Goal: Task Accomplishment & Management: Manage account settings

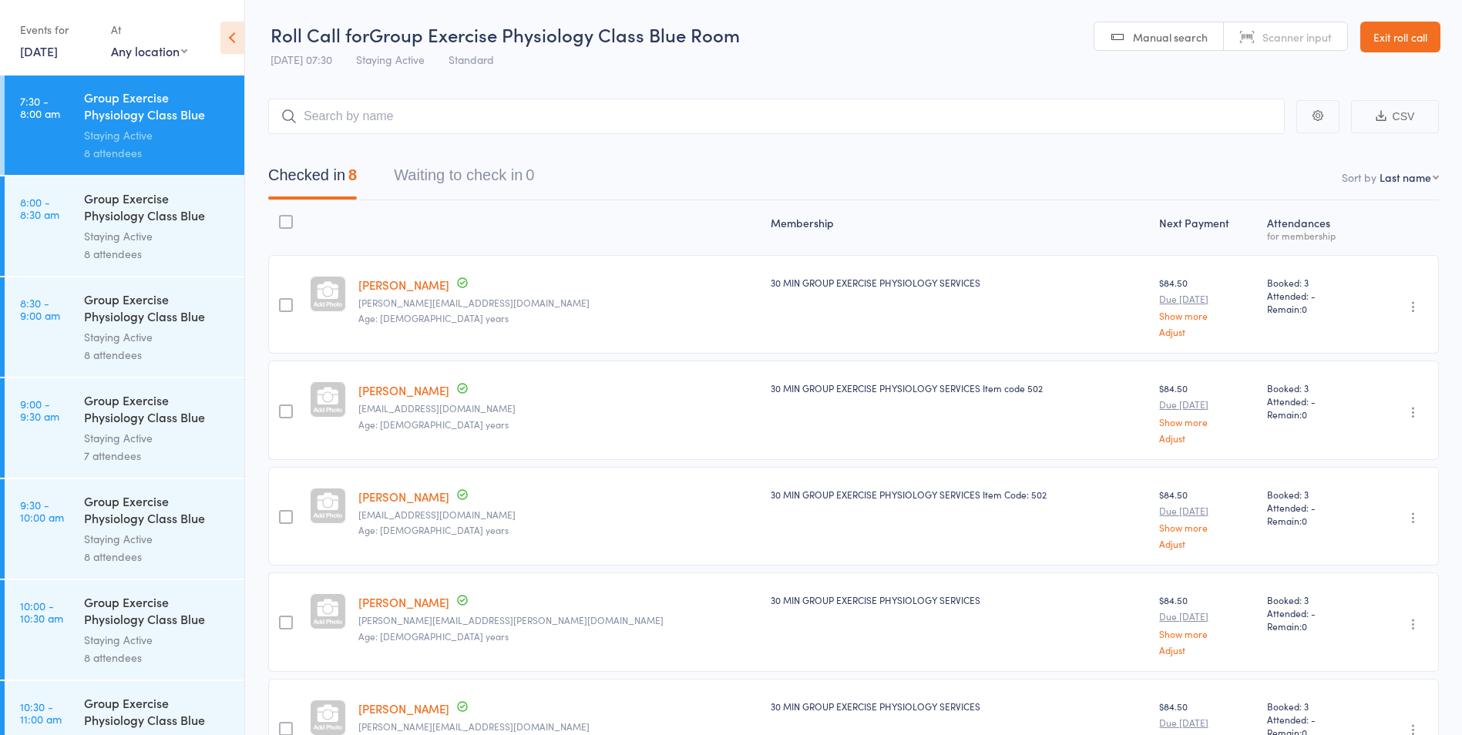
click at [236, 39] on icon at bounding box center [232, 38] width 24 height 32
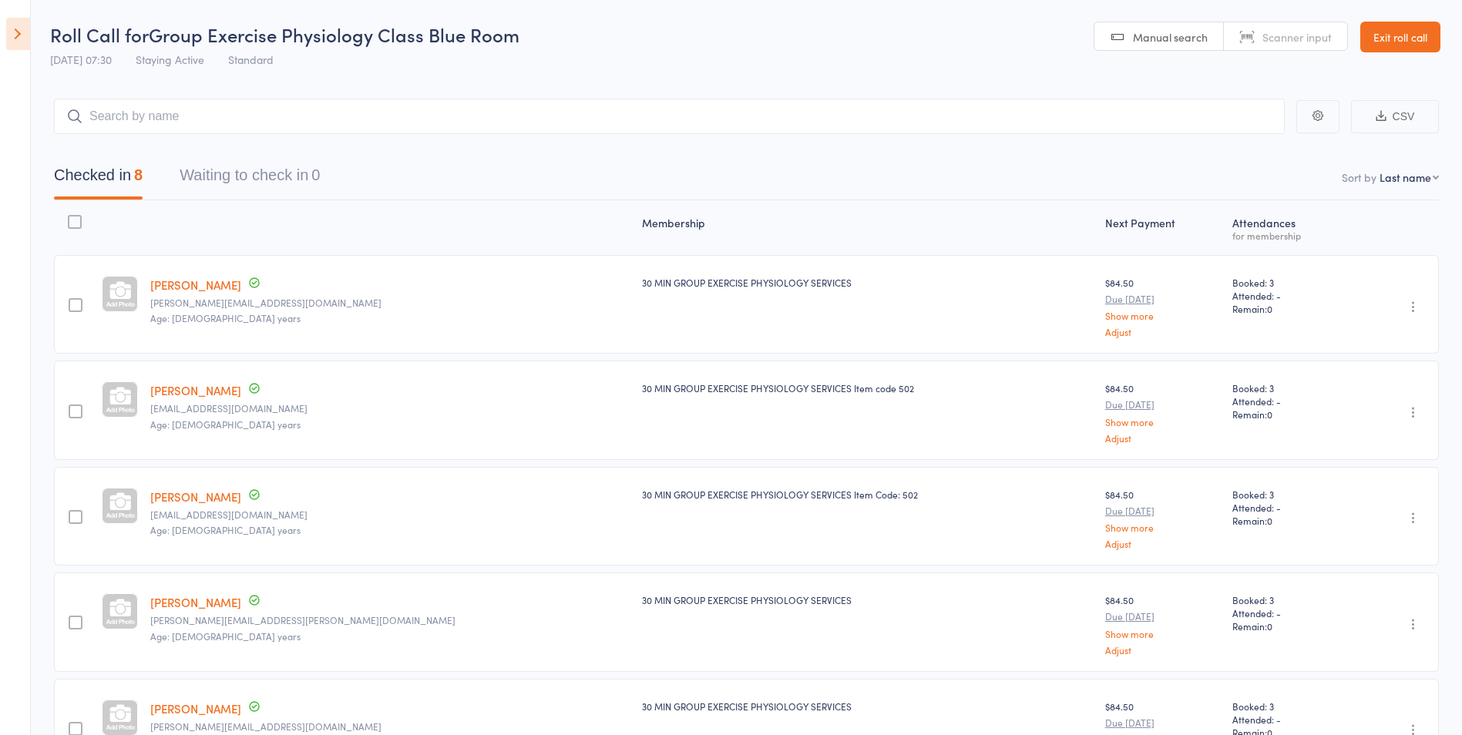
click at [23, 20] on icon at bounding box center [18, 34] width 24 height 32
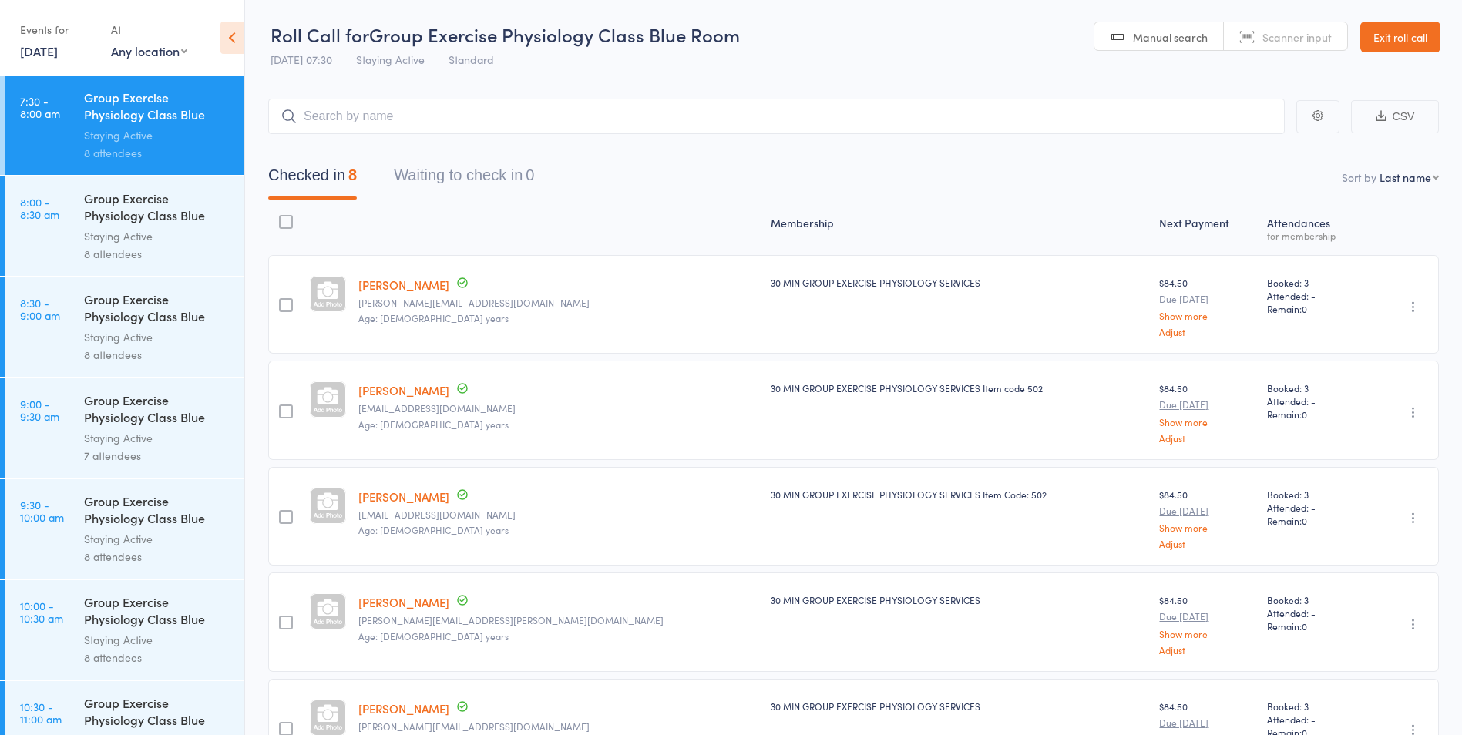
click at [58, 54] on link "11 Oct, 2025" at bounding box center [39, 50] width 38 height 17
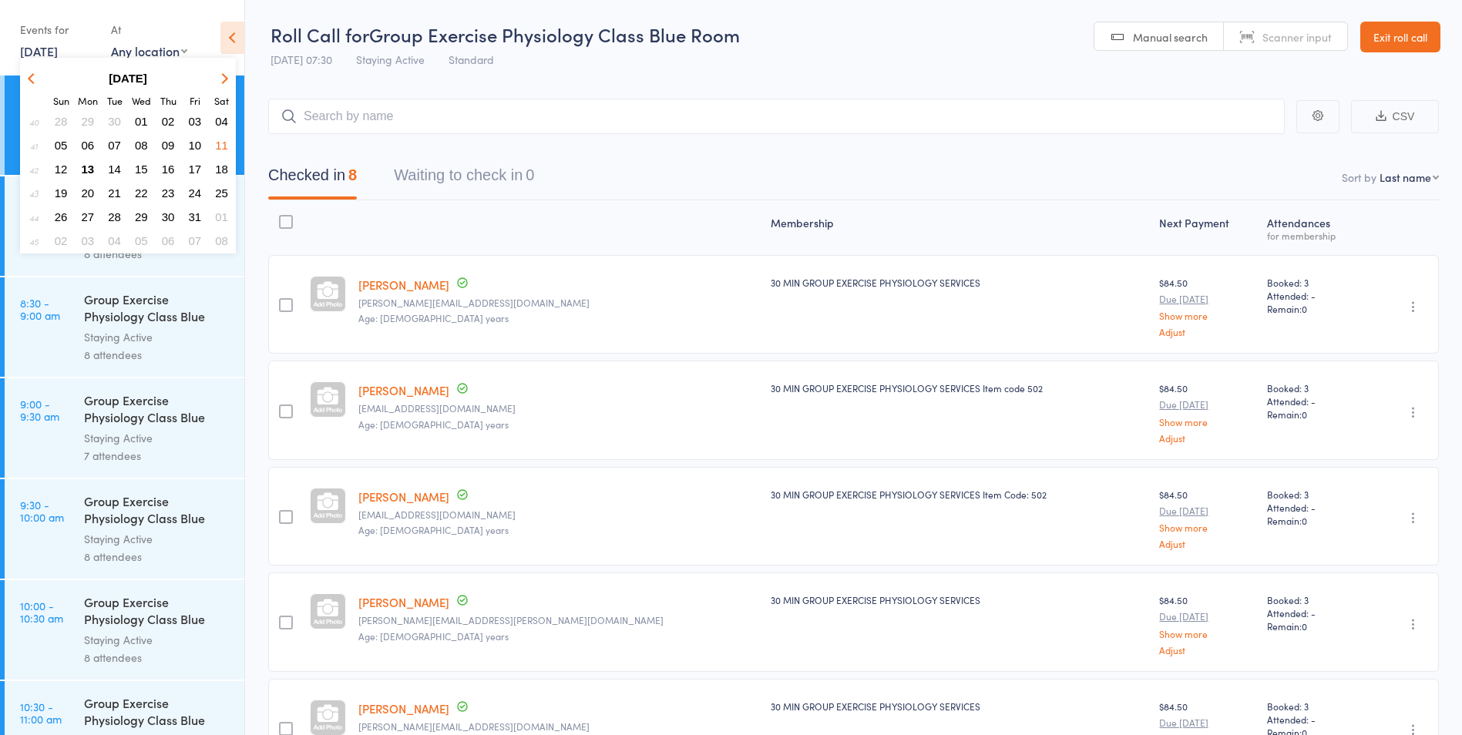
click at [93, 167] on span "13" at bounding box center [88, 169] width 13 height 13
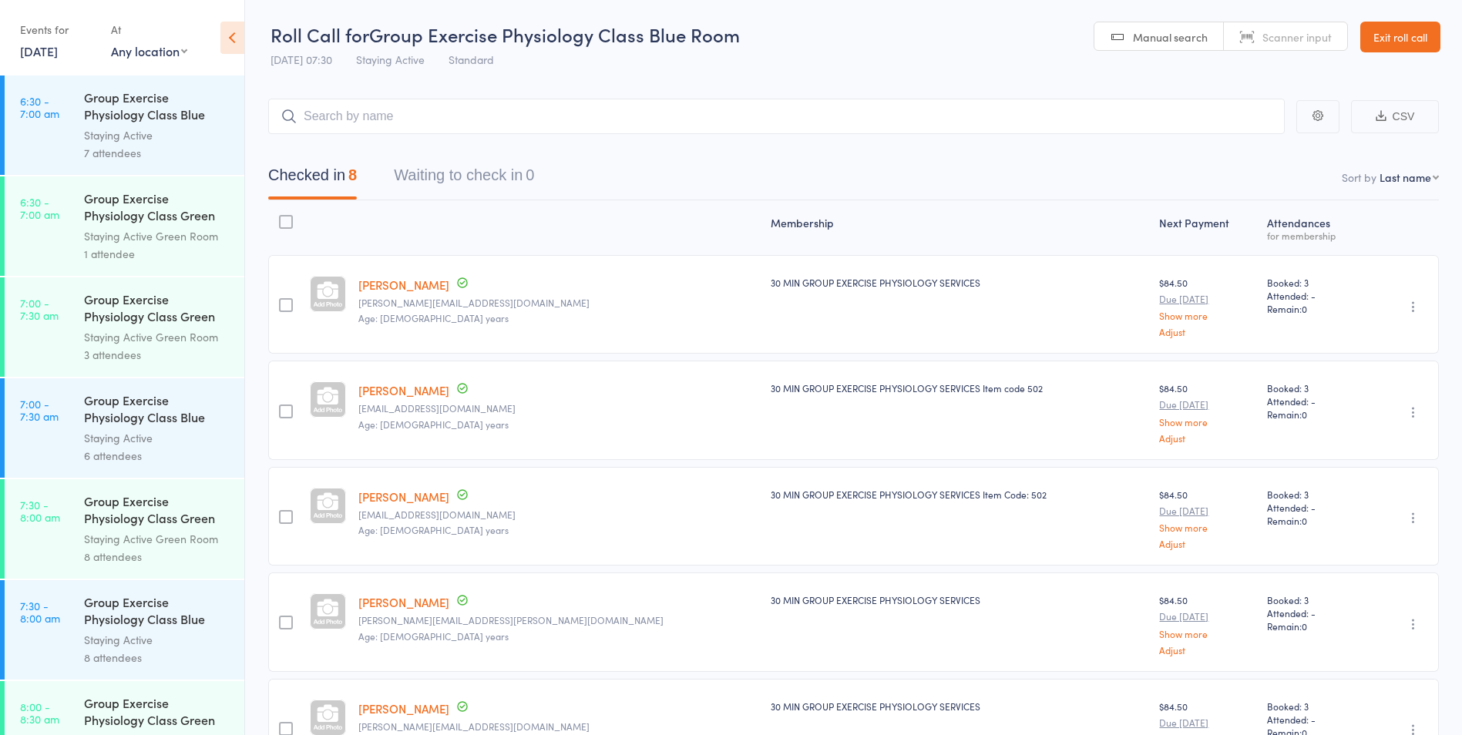
click at [180, 260] on div "1 attendee" at bounding box center [157, 254] width 147 height 18
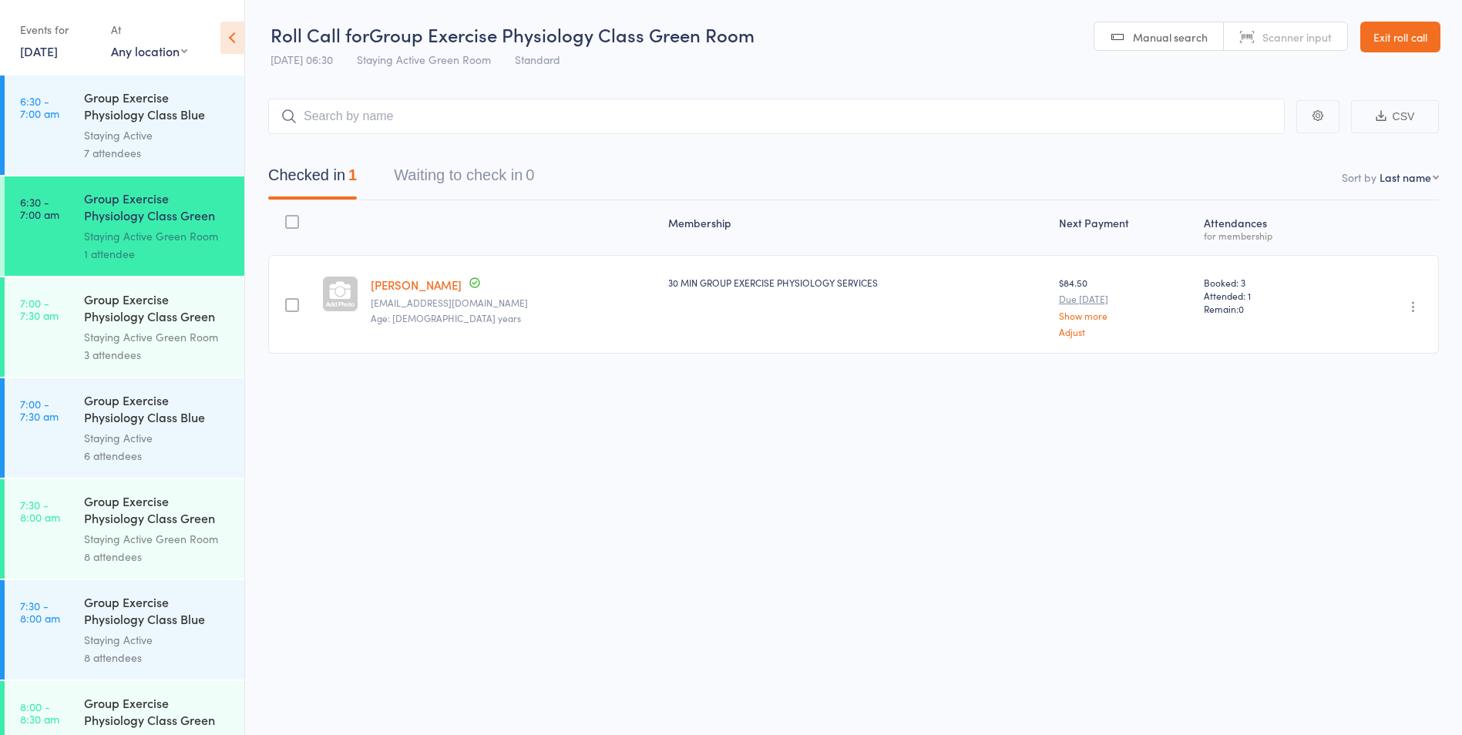
click at [209, 295] on div "Group Exercise Physiology Class Green Room" at bounding box center [157, 310] width 147 height 38
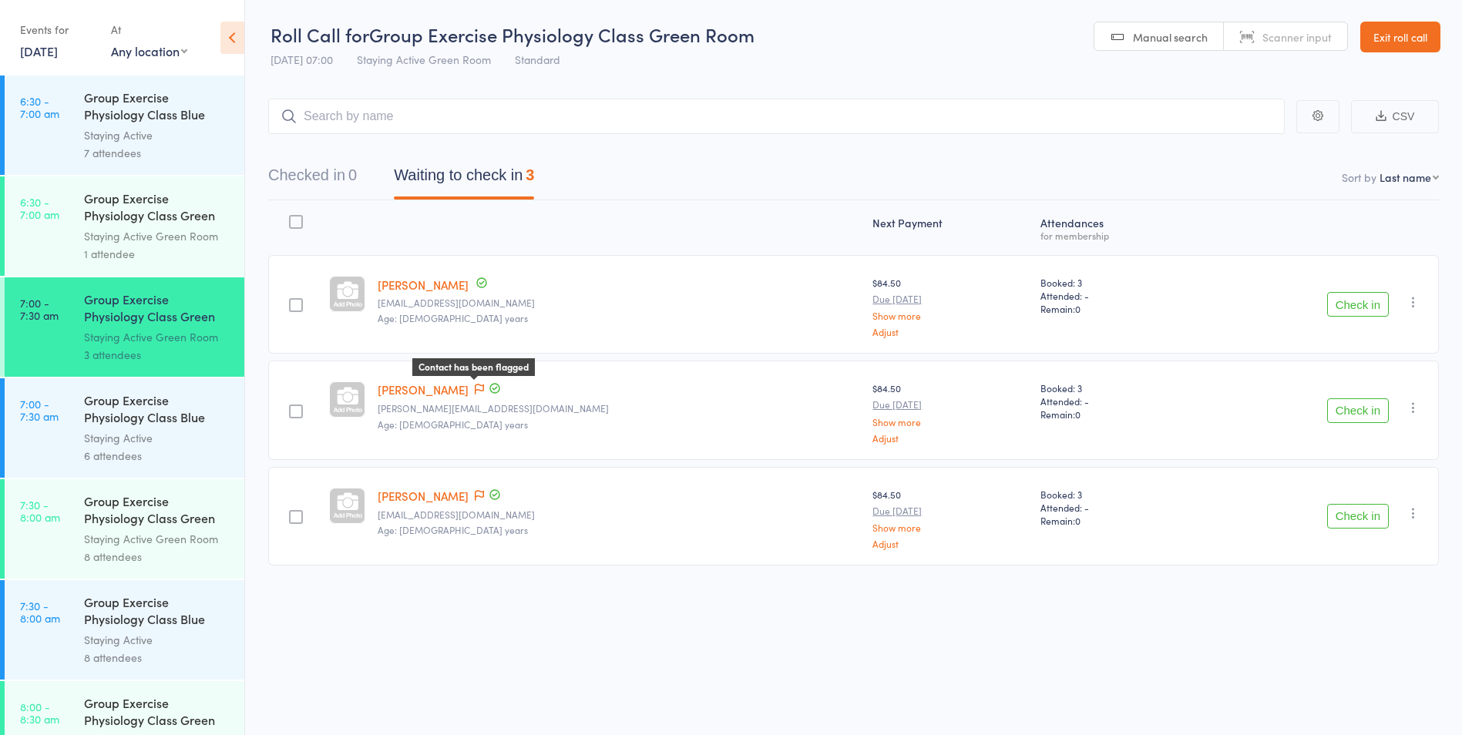
click at [483, 389] on icon at bounding box center [479, 389] width 9 height 11
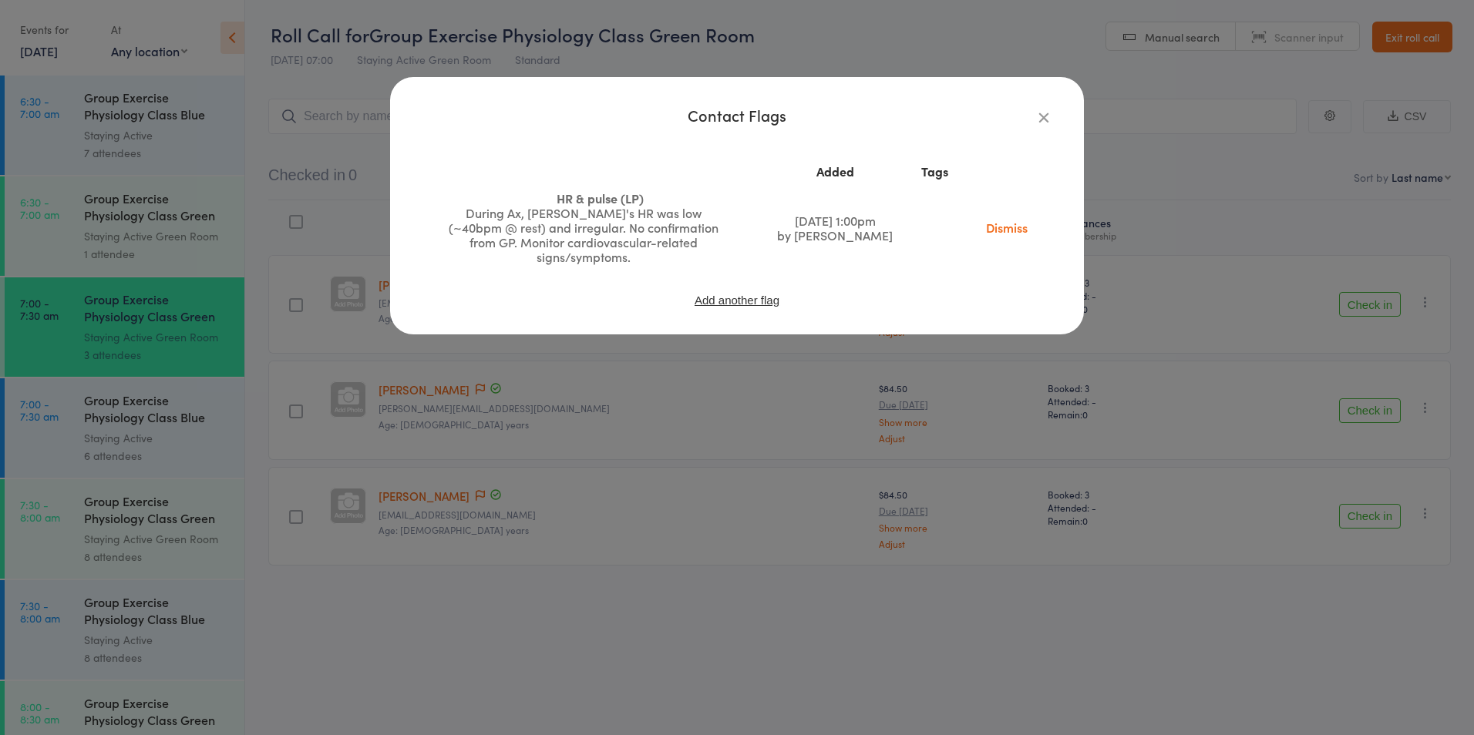
click at [1045, 116] on icon "button" at bounding box center [1043, 117] width 17 height 17
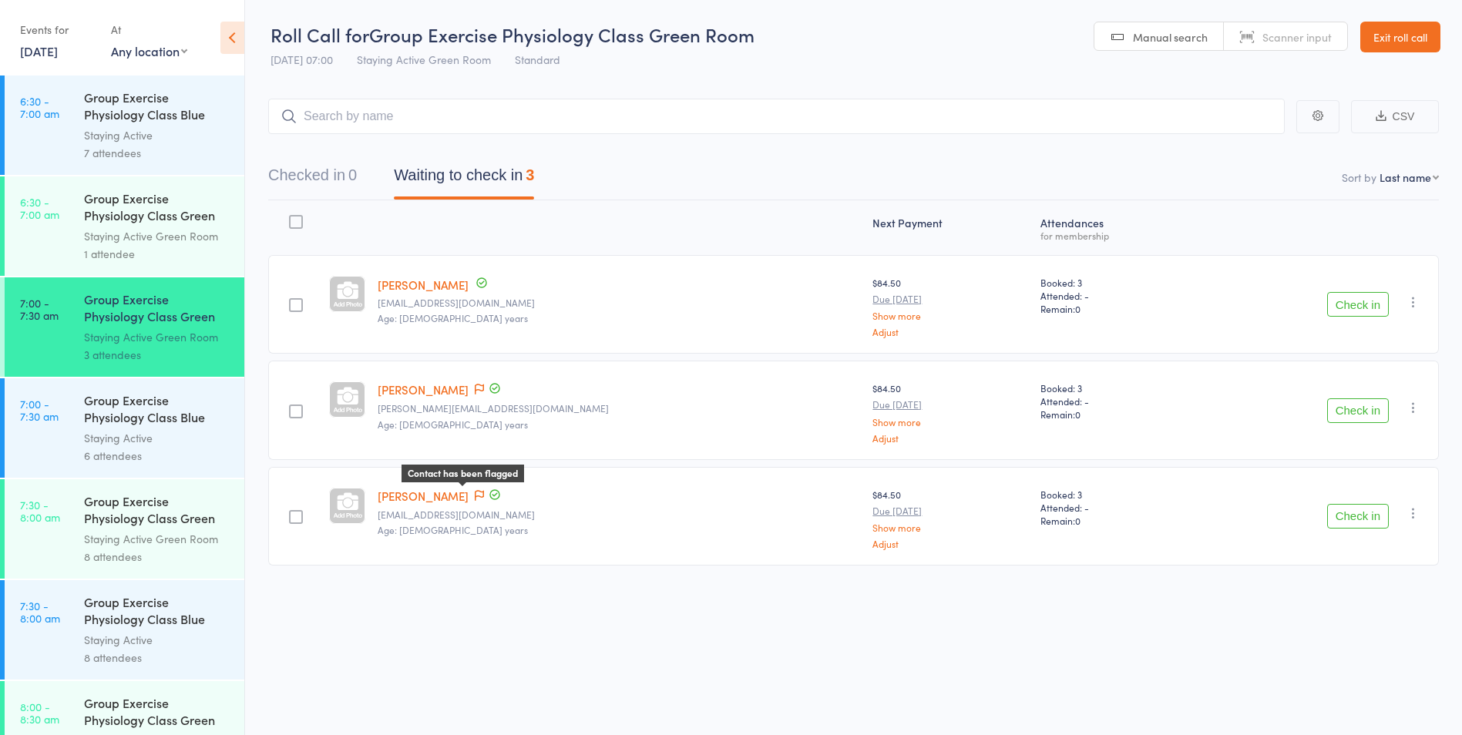
click at [475, 494] on icon at bounding box center [479, 495] width 9 height 11
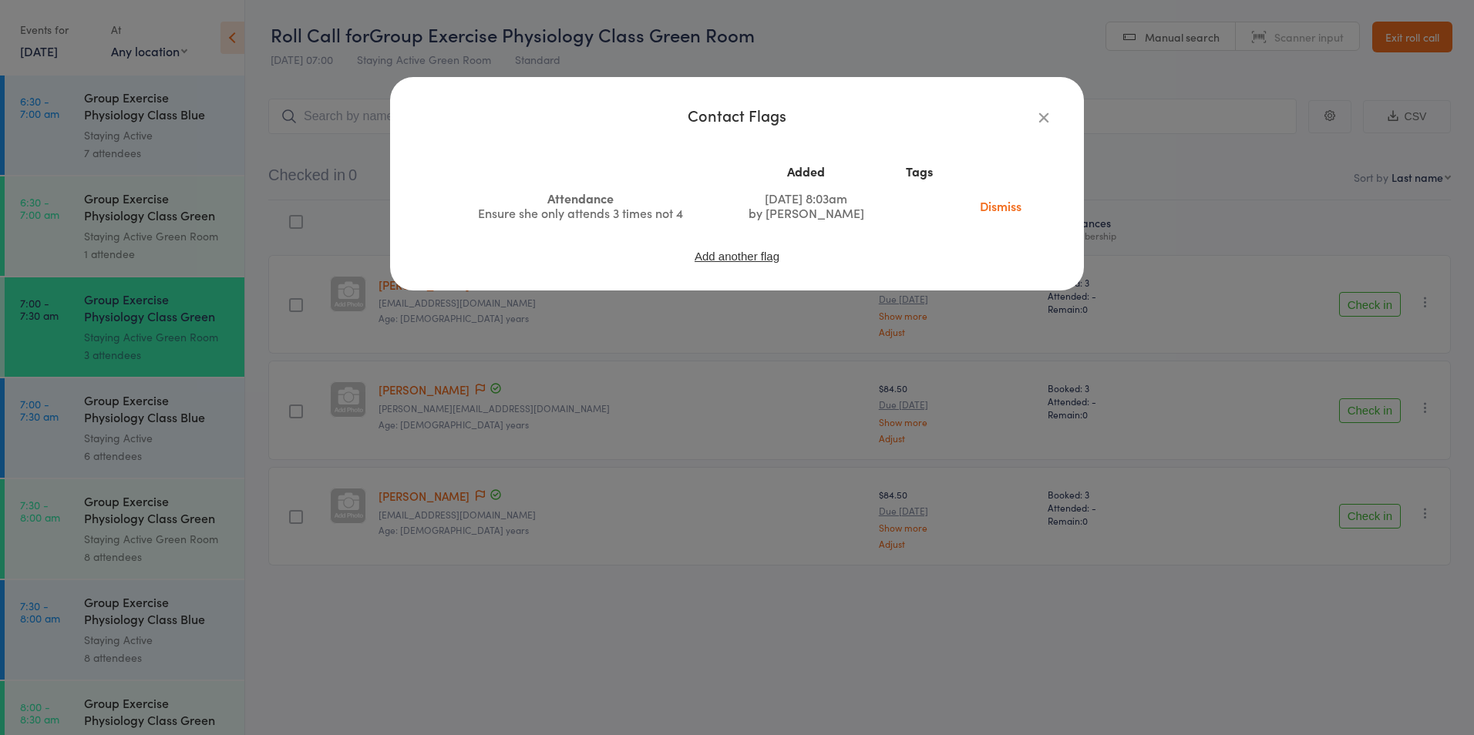
click at [1039, 118] on icon "button" at bounding box center [1043, 117] width 17 height 17
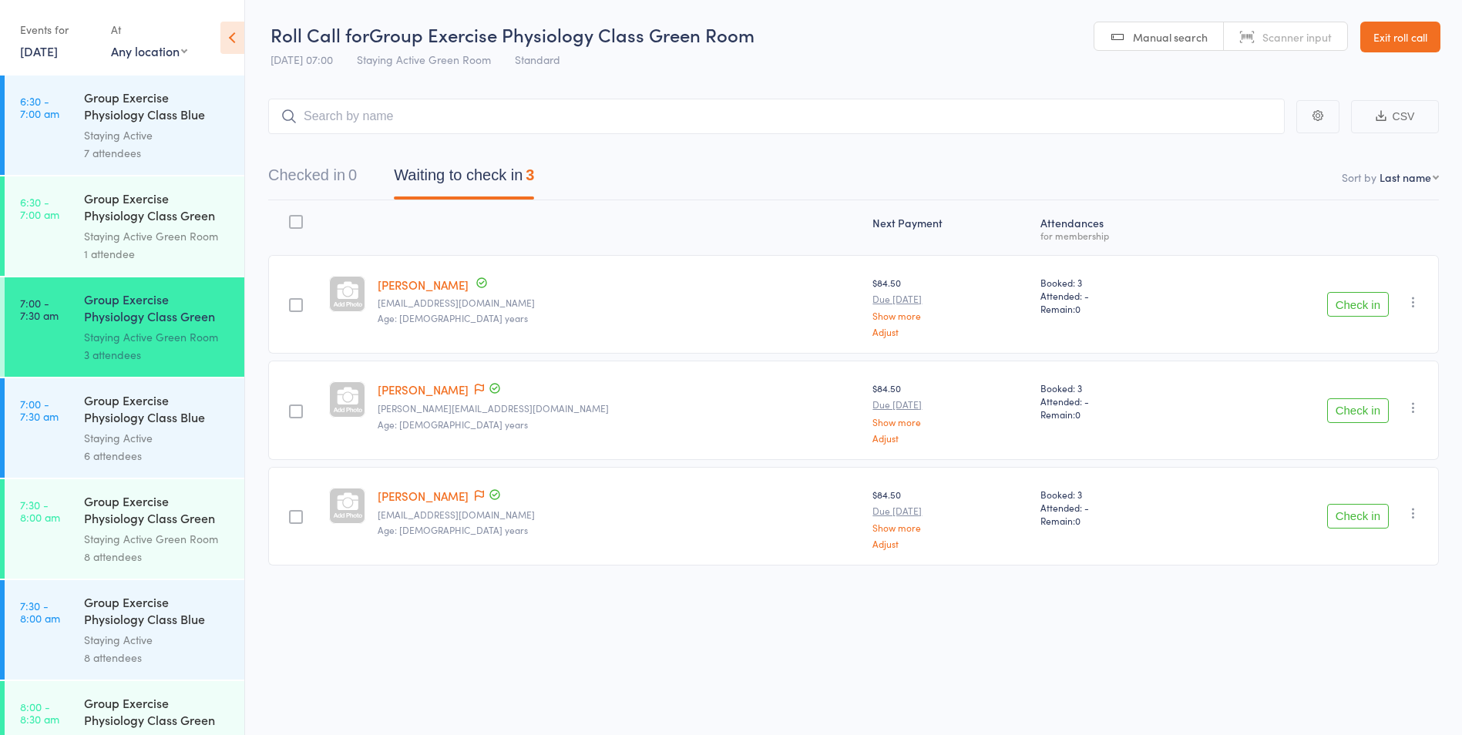
click at [226, 492] on div "Group Exercise Physiology Class Green Room Staying Active Green Room 8 attendees" at bounding box center [164, 528] width 160 height 99
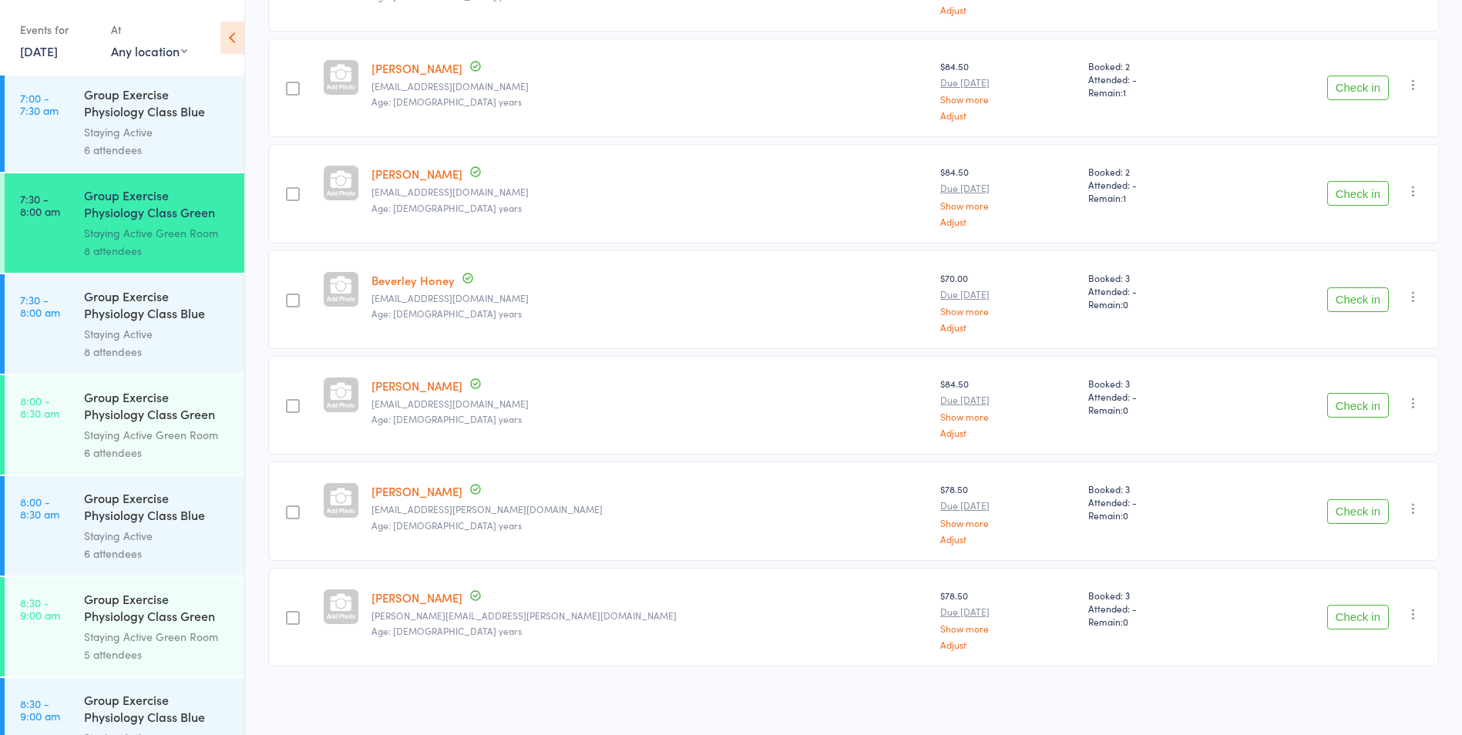
scroll to position [308, 0]
click at [215, 400] on div "Group Exercise Physiology Class Green Room" at bounding box center [157, 405] width 147 height 38
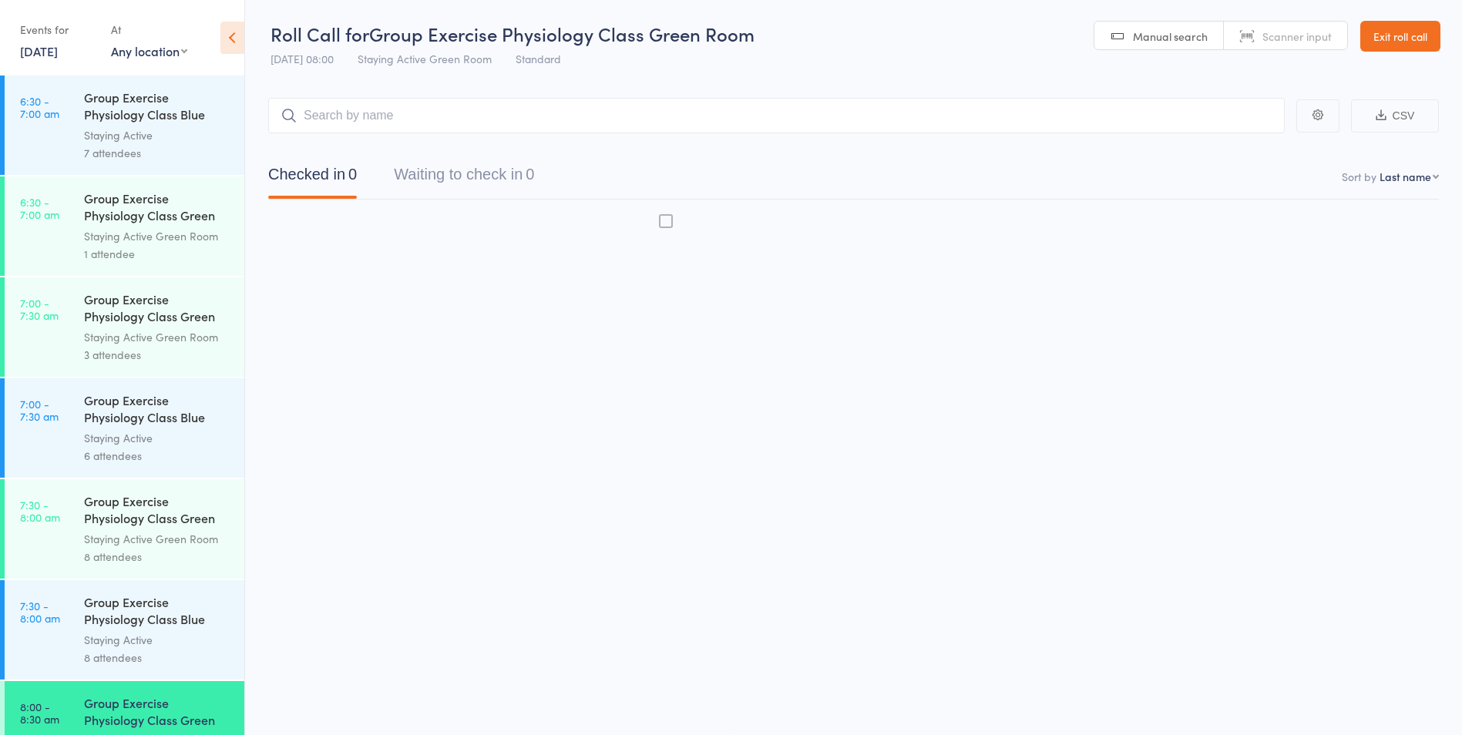
scroll to position [1, 0]
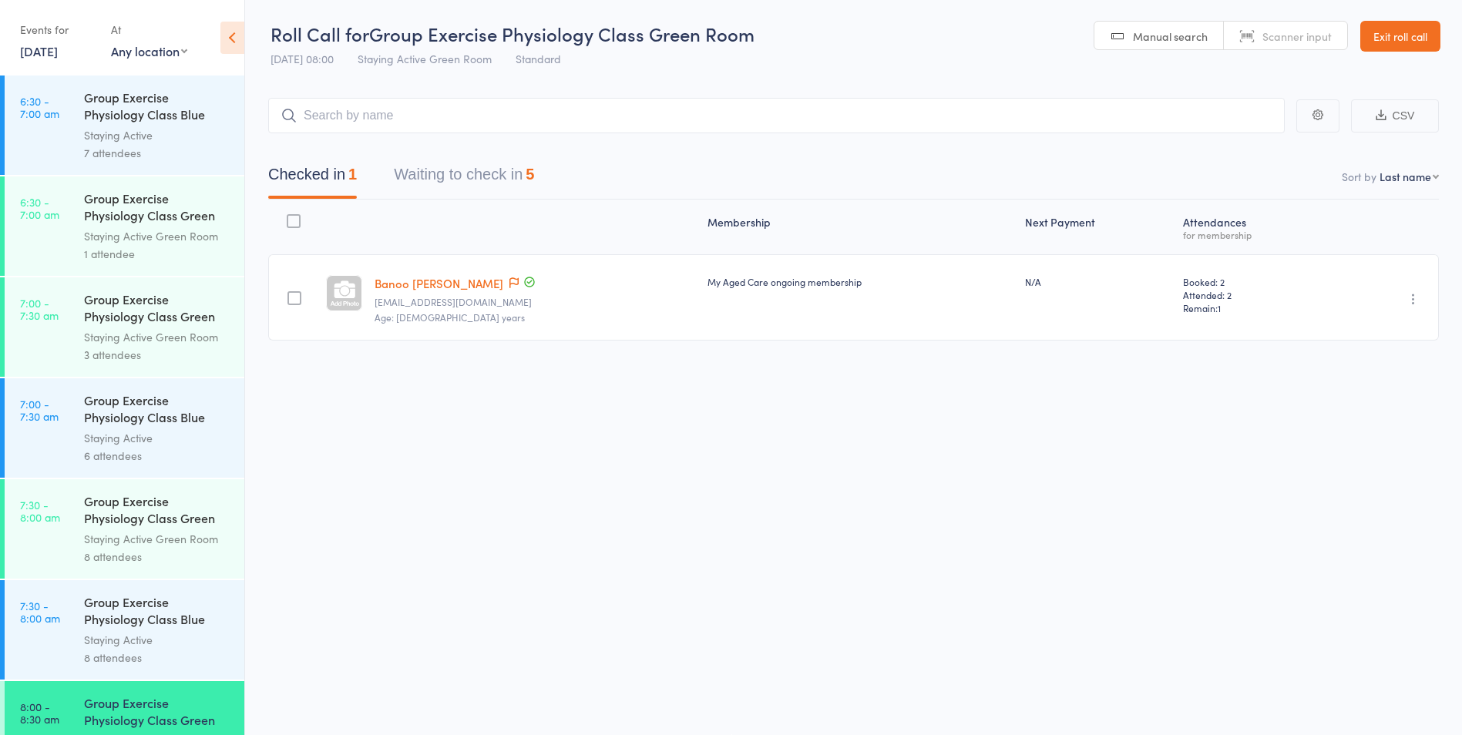
click at [476, 170] on button "Waiting to check in 5" at bounding box center [464, 178] width 140 height 41
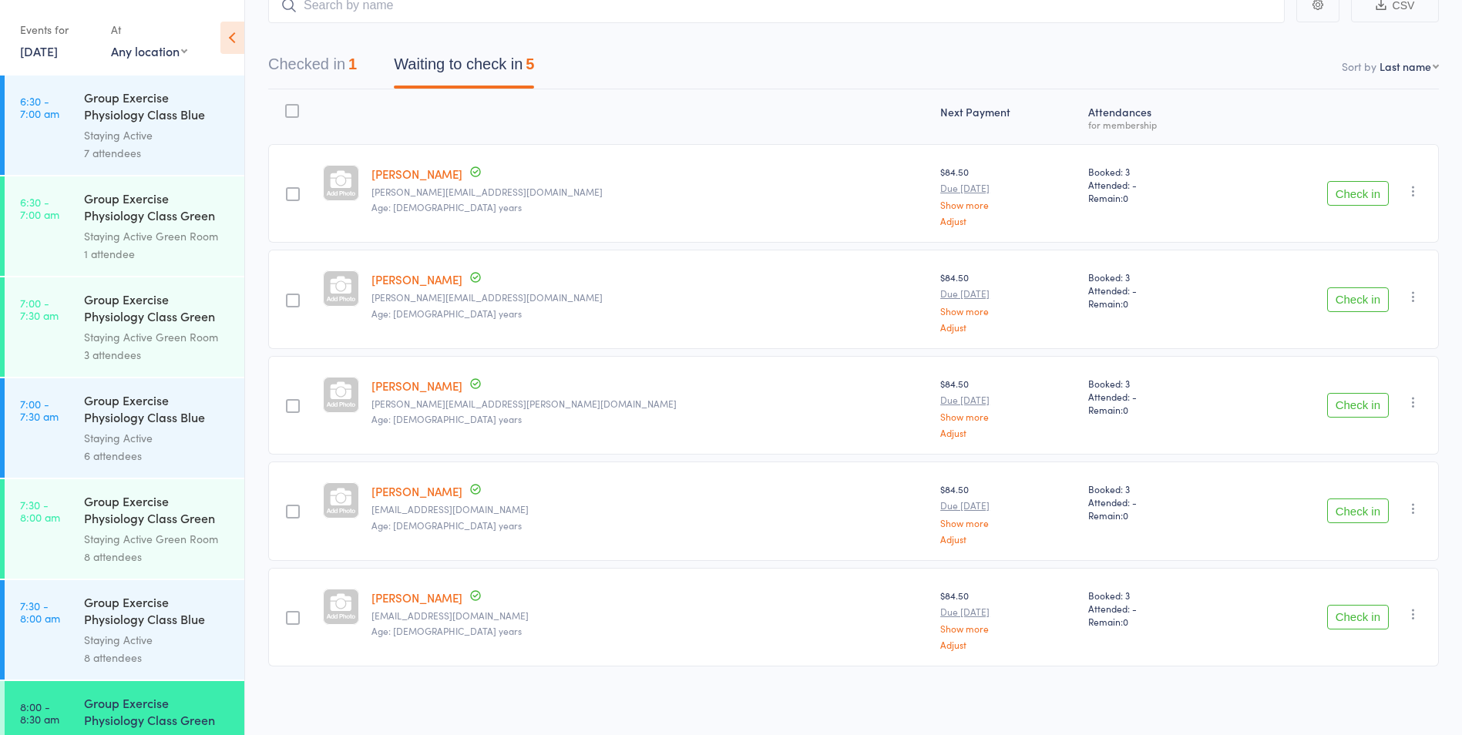
scroll to position [34, 0]
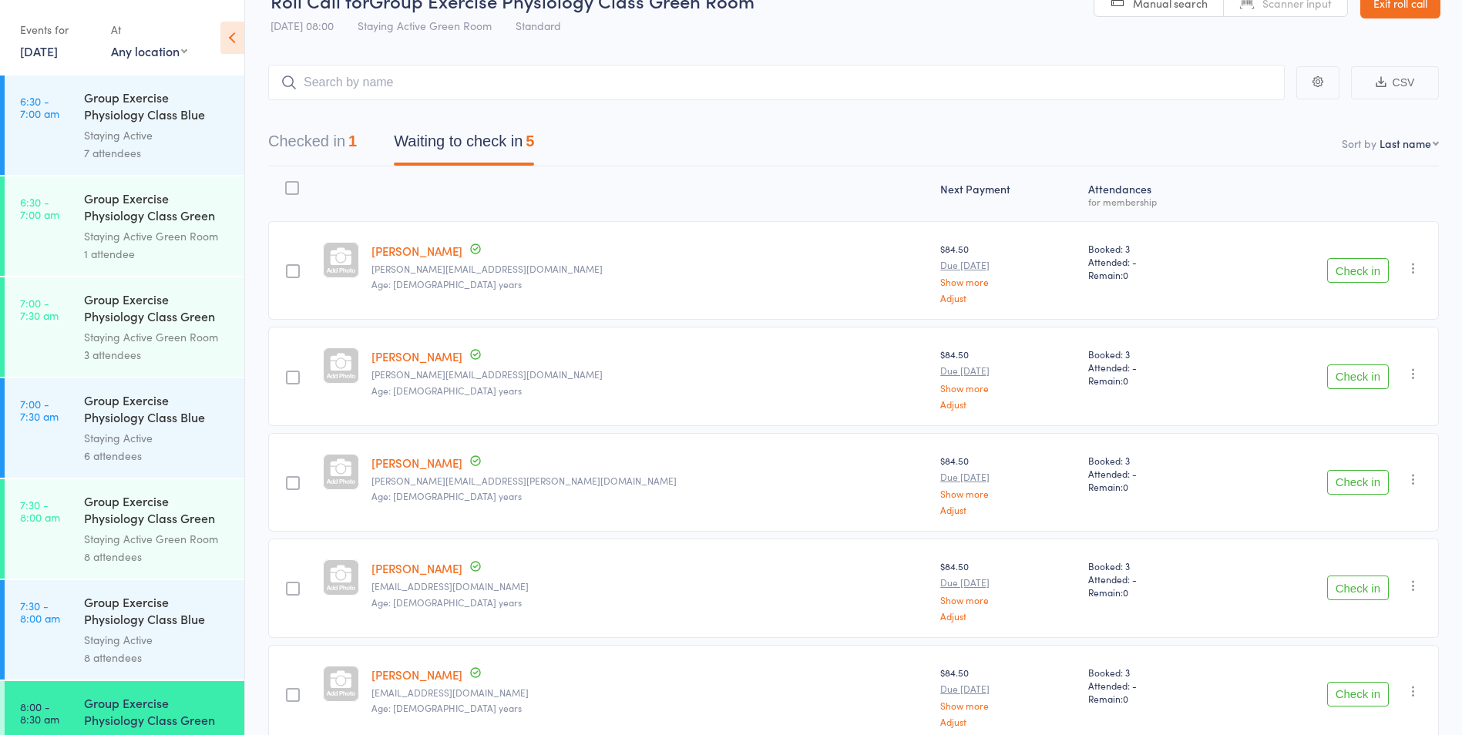
click at [304, 134] on button "Checked in 1" at bounding box center [312, 145] width 89 height 41
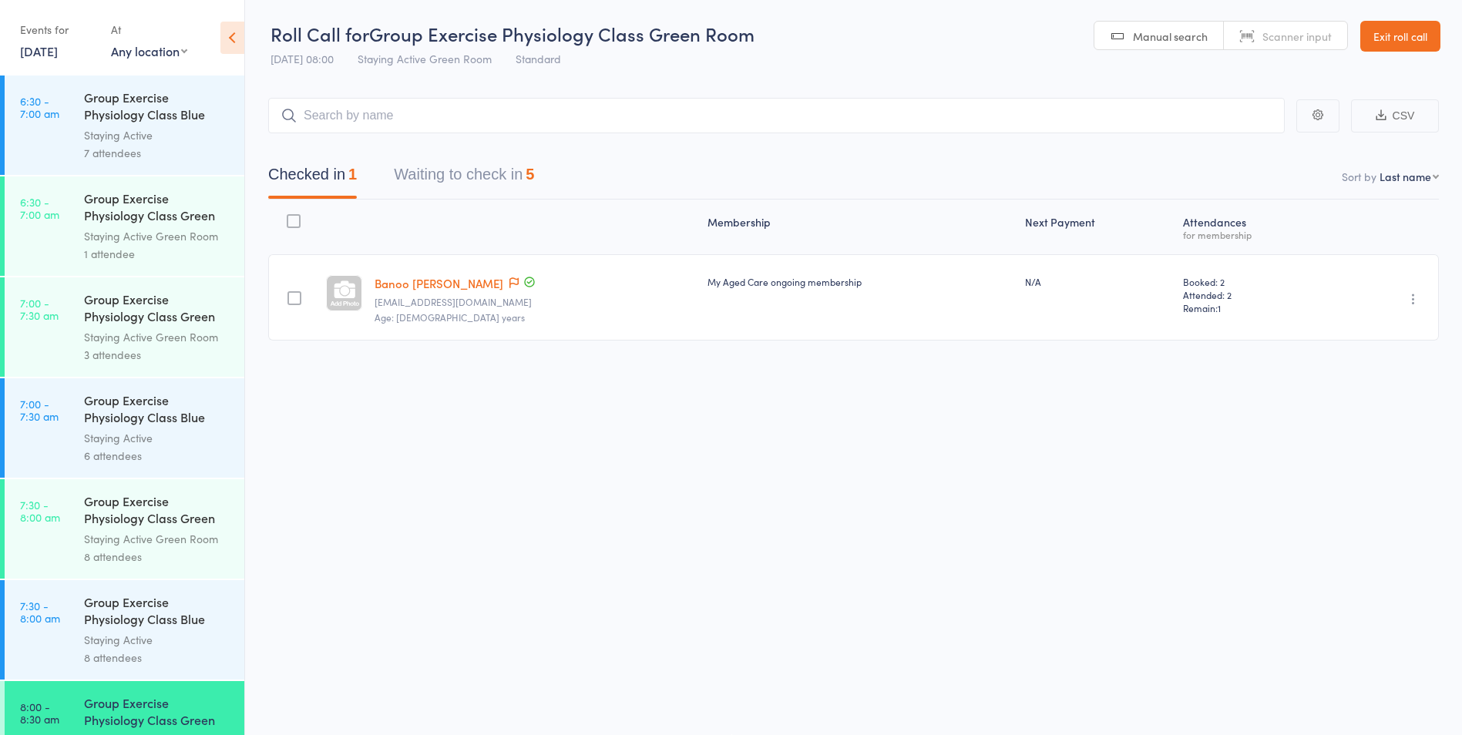
click at [1415, 296] on icon "button" at bounding box center [1413, 298] width 15 height 15
click at [1371, 327] on li "Undo check-in" at bounding box center [1358, 329] width 127 height 19
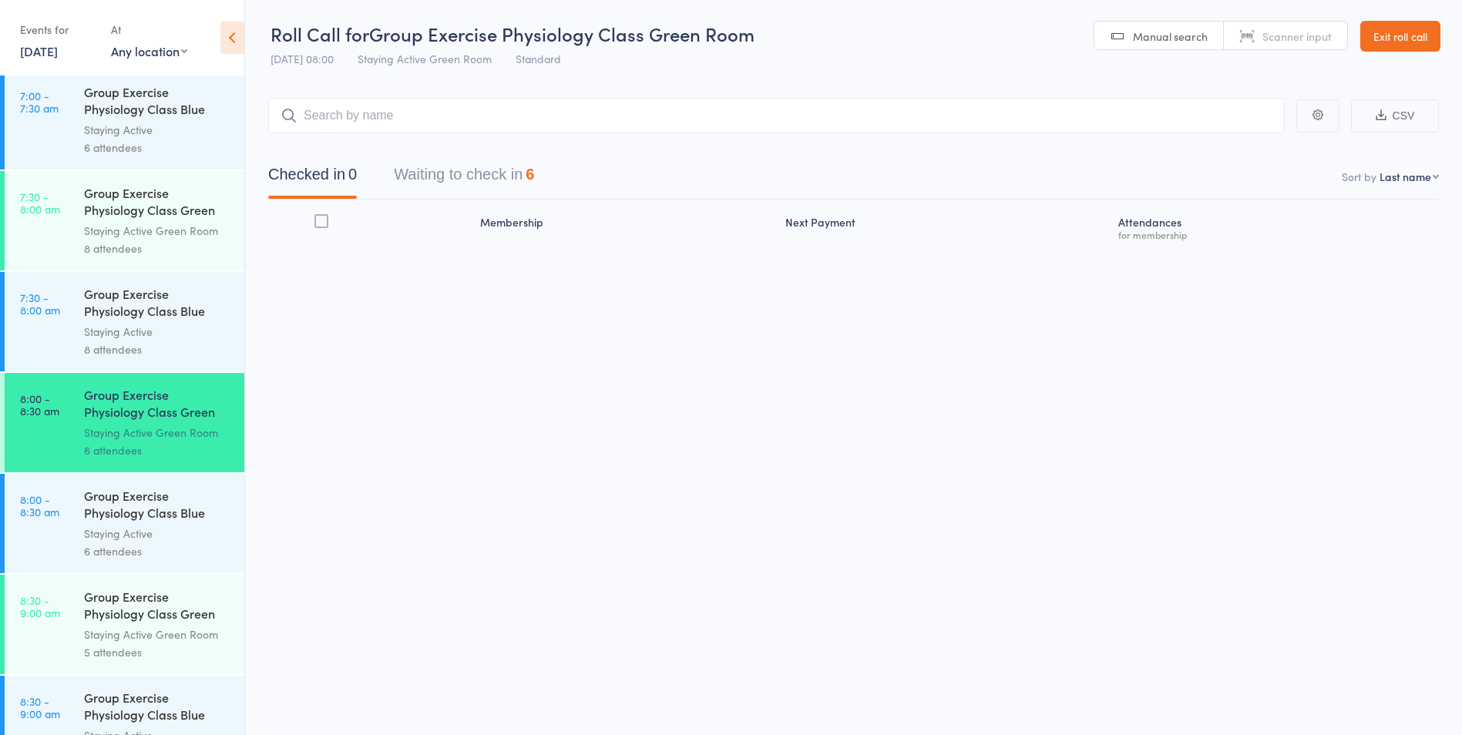
scroll to position [463, 0]
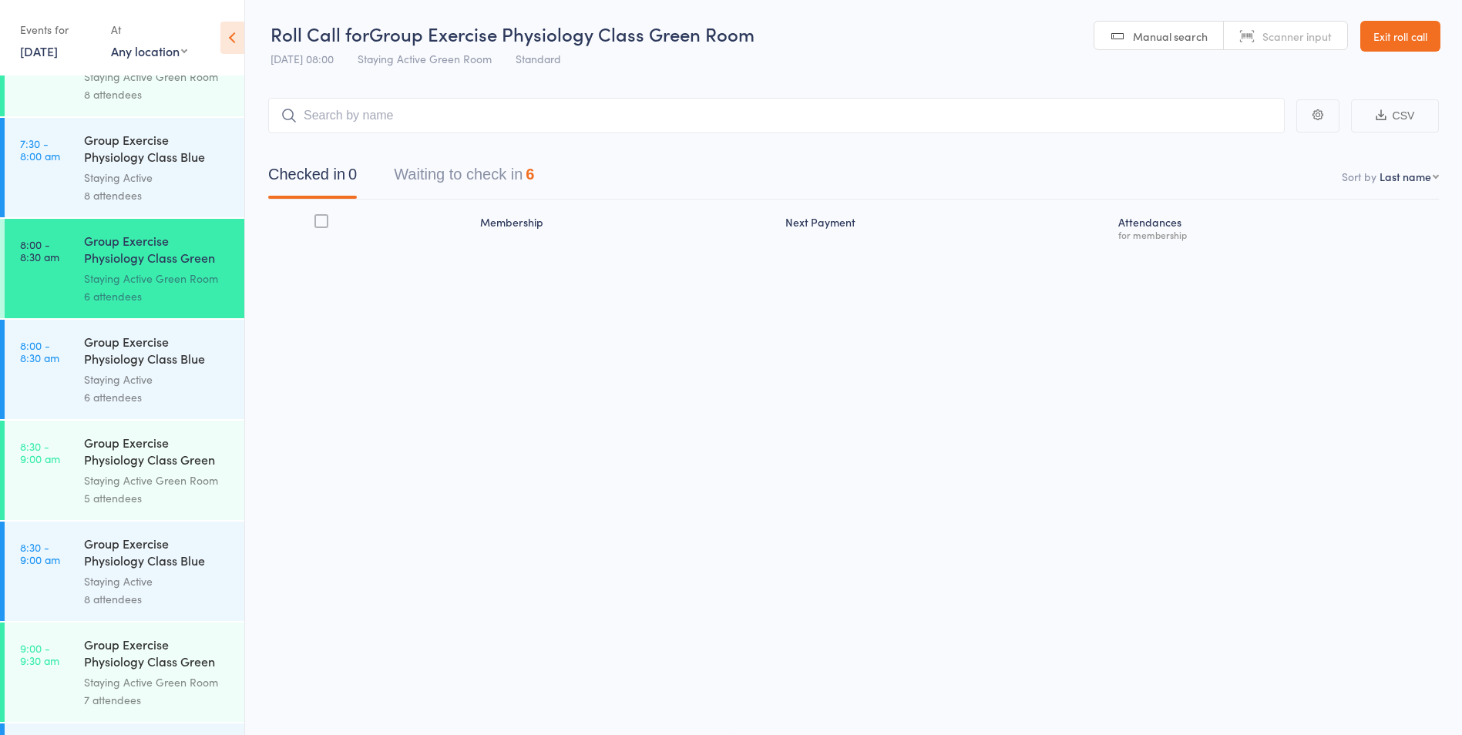
click at [197, 498] on div "5 attendees" at bounding box center [157, 498] width 147 height 18
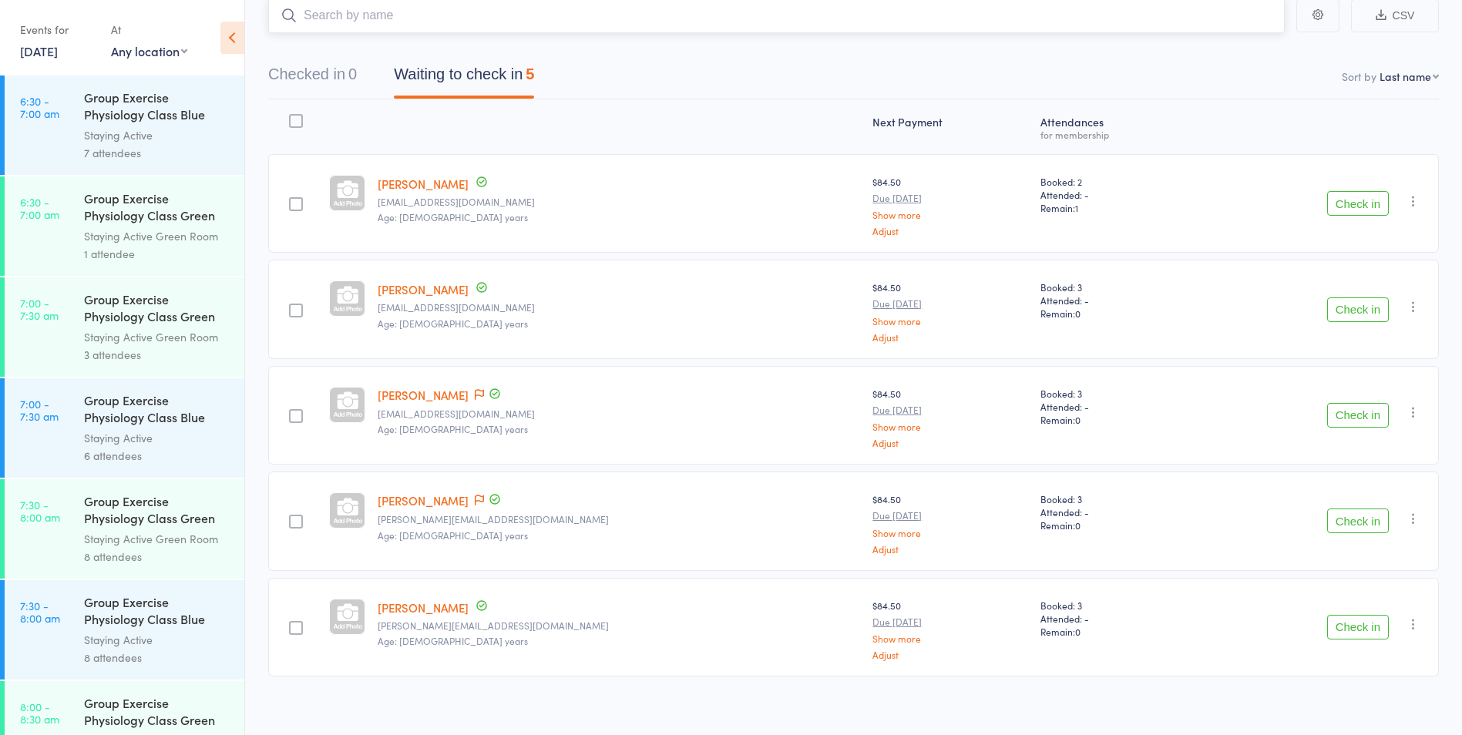
scroll to position [111, 0]
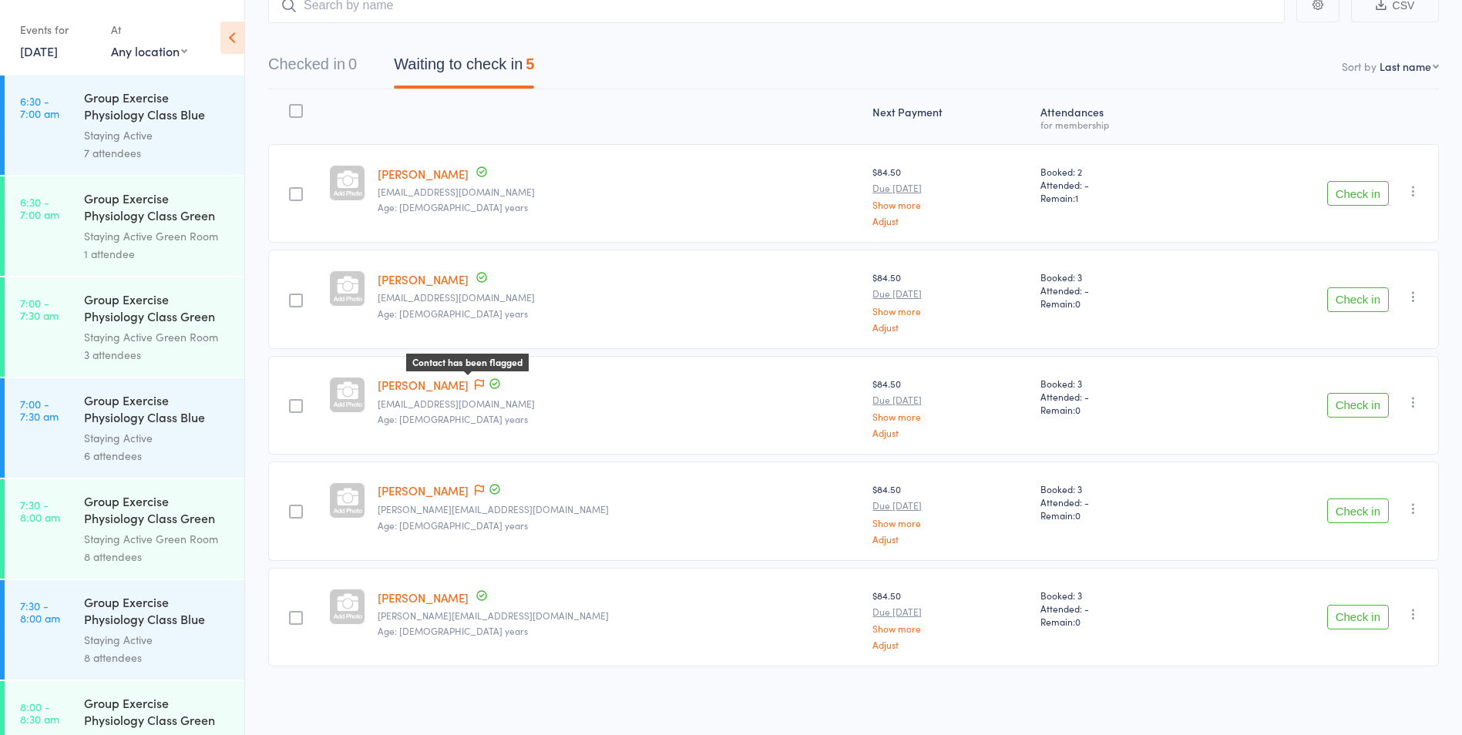
click at [480, 383] on icon at bounding box center [479, 384] width 9 height 11
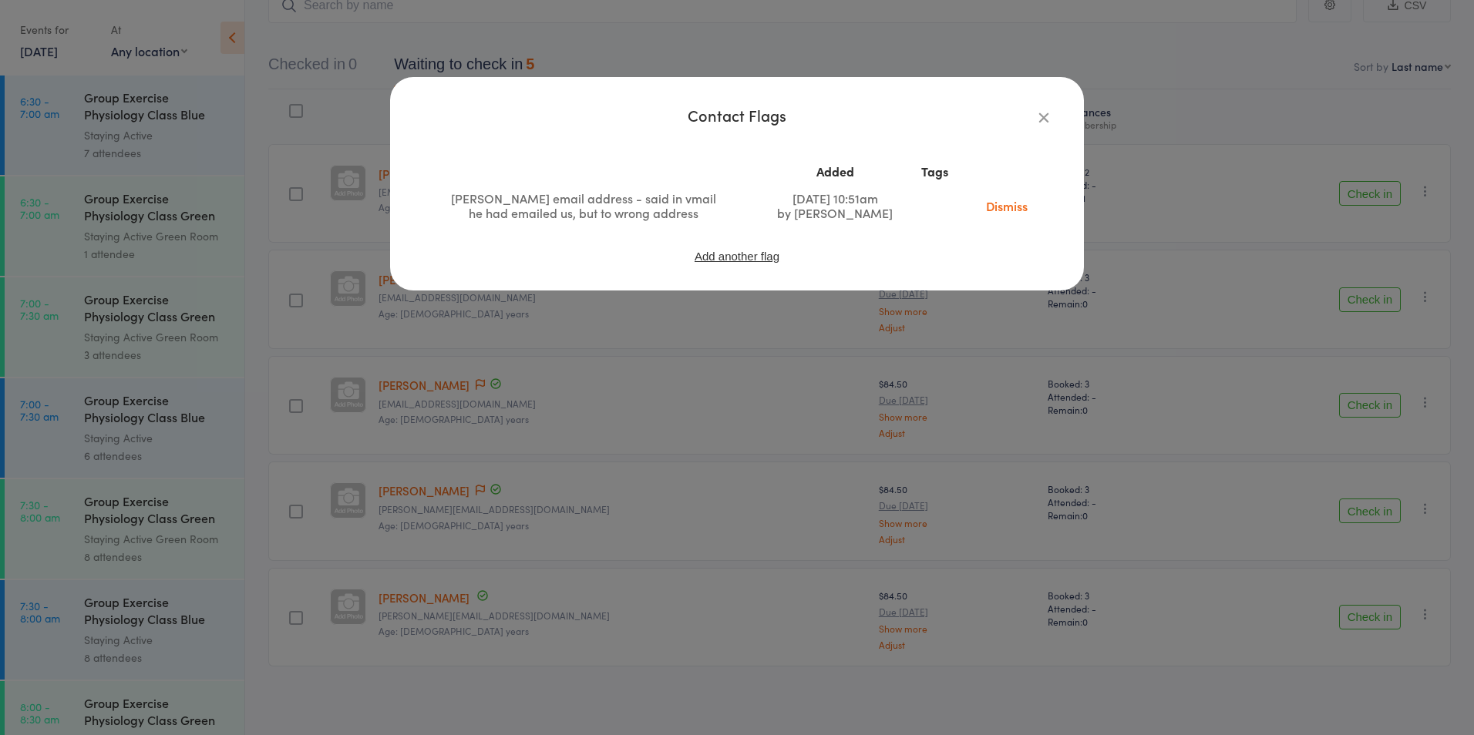
click at [1045, 119] on icon "button" at bounding box center [1043, 117] width 17 height 17
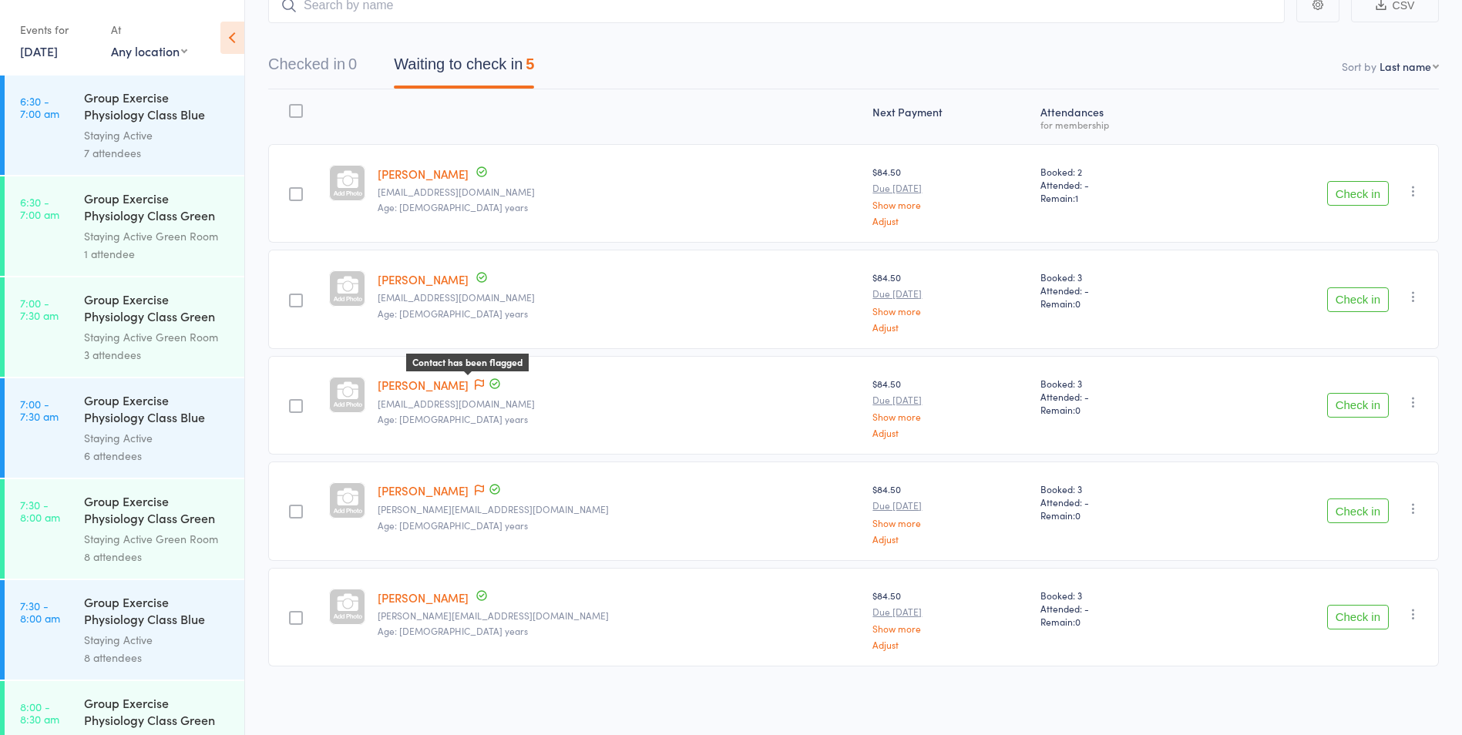
click at [477, 382] on icon at bounding box center [479, 384] width 9 height 11
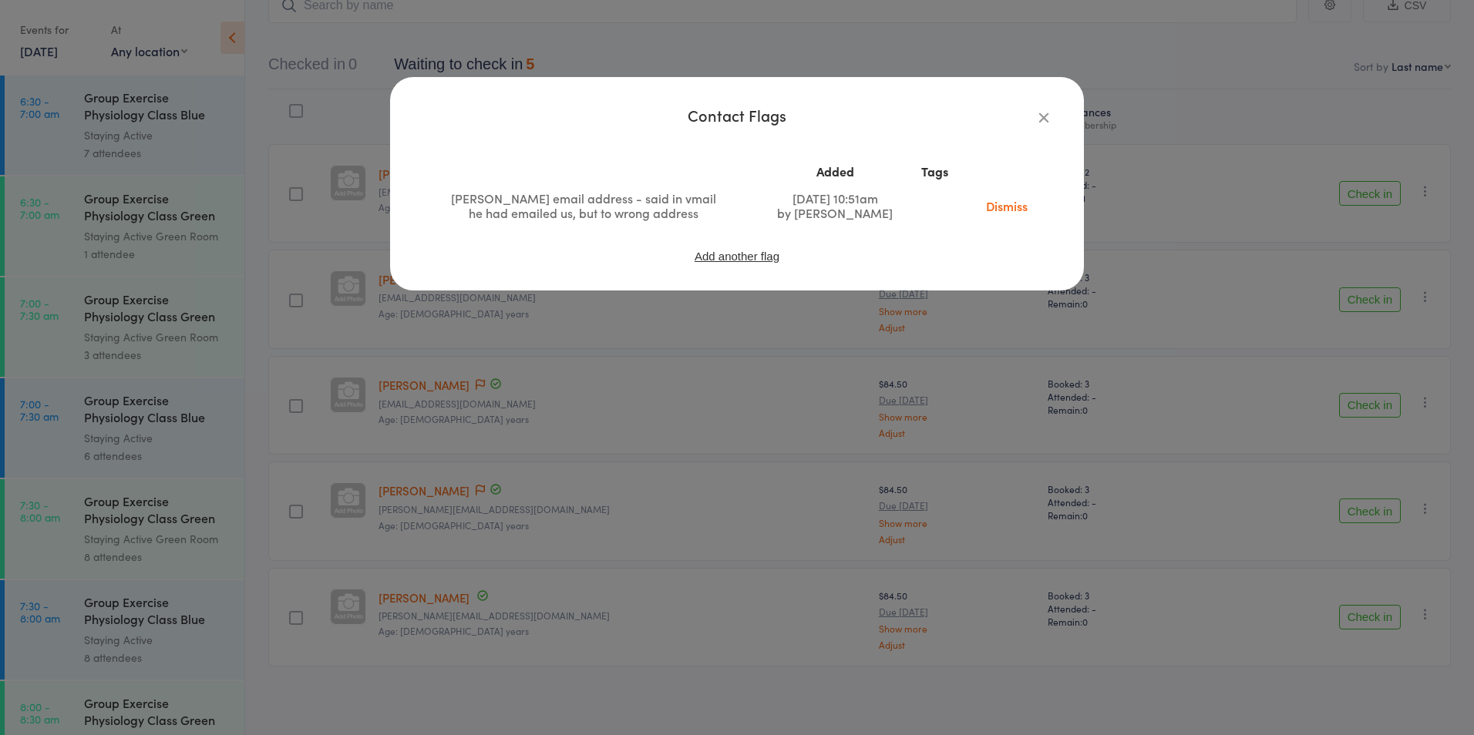
click at [1045, 117] on icon "button" at bounding box center [1043, 117] width 17 height 17
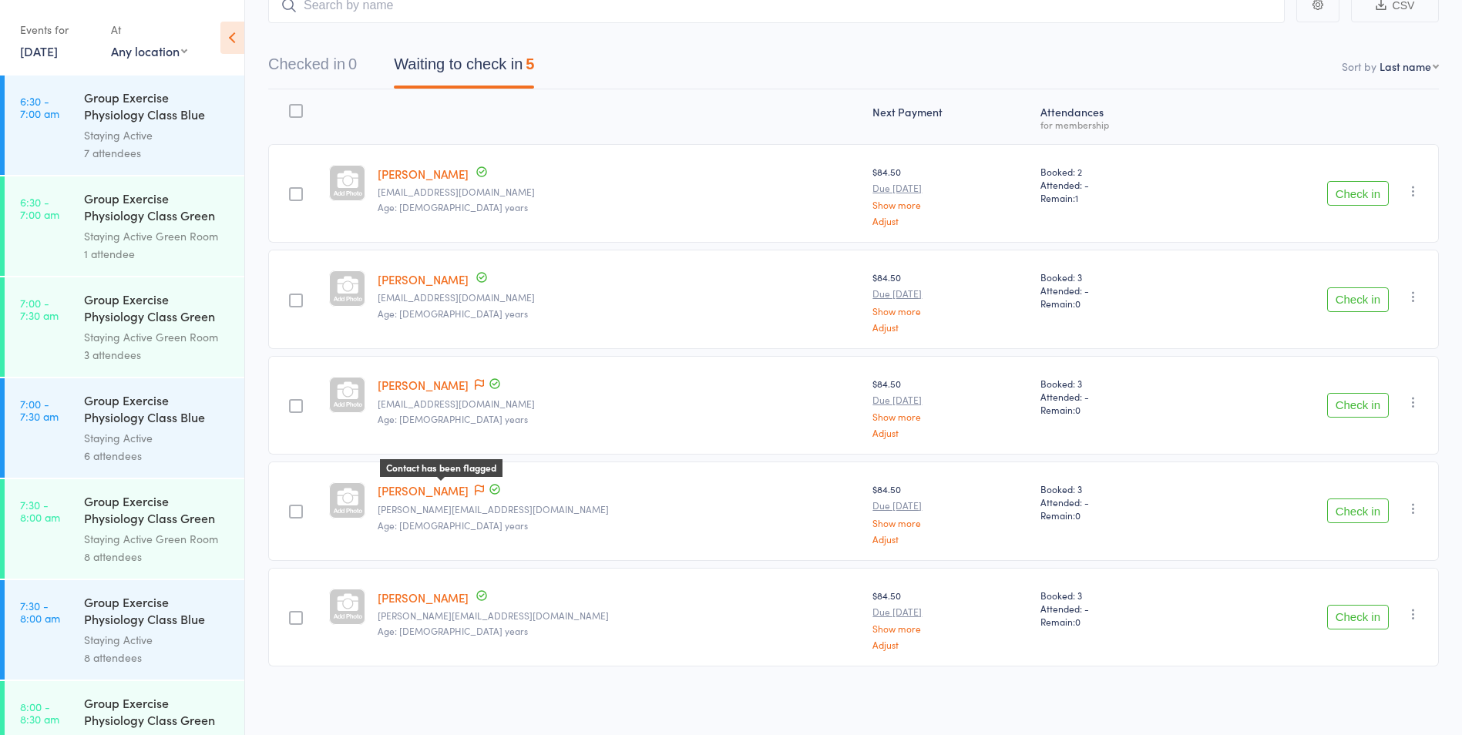
click at [475, 489] on icon at bounding box center [479, 490] width 9 height 11
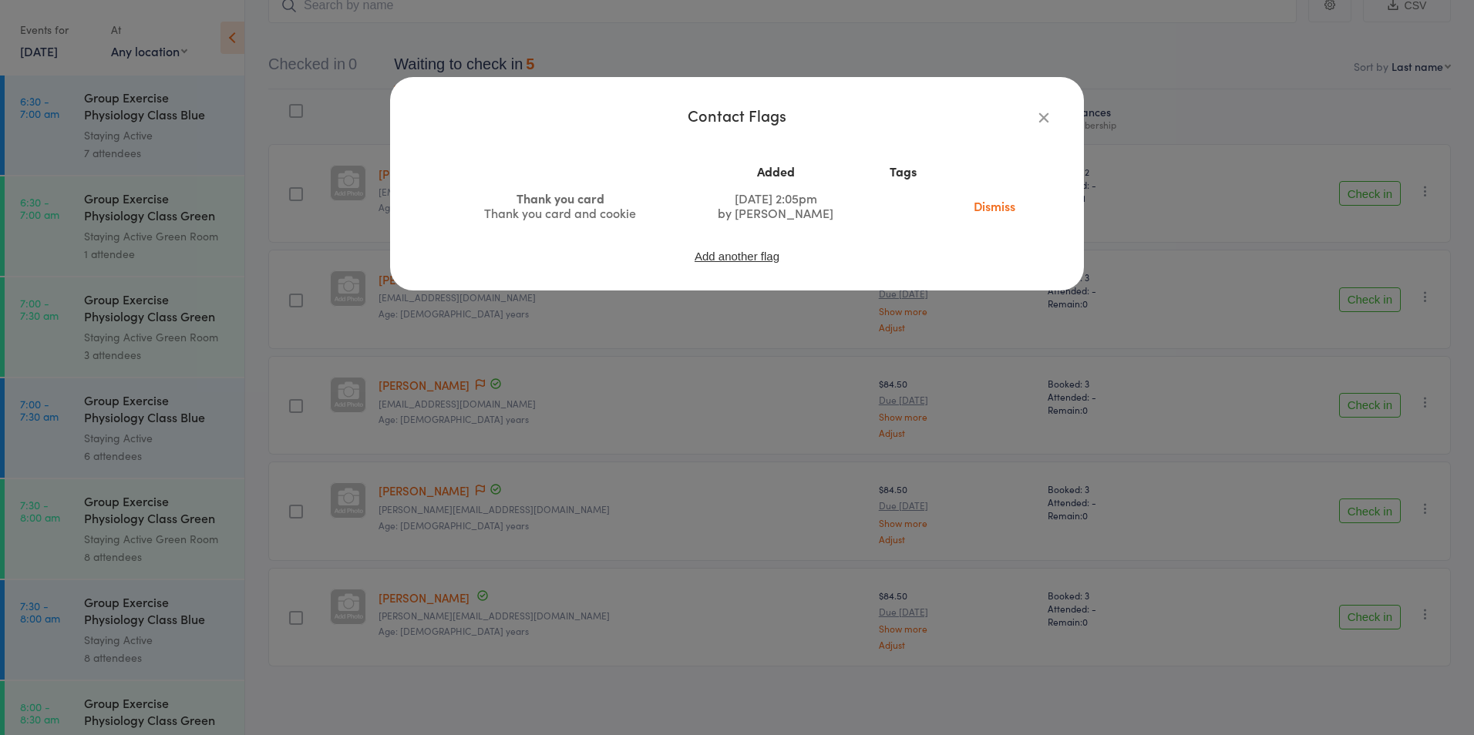
click at [1041, 120] on icon "button" at bounding box center [1043, 117] width 17 height 17
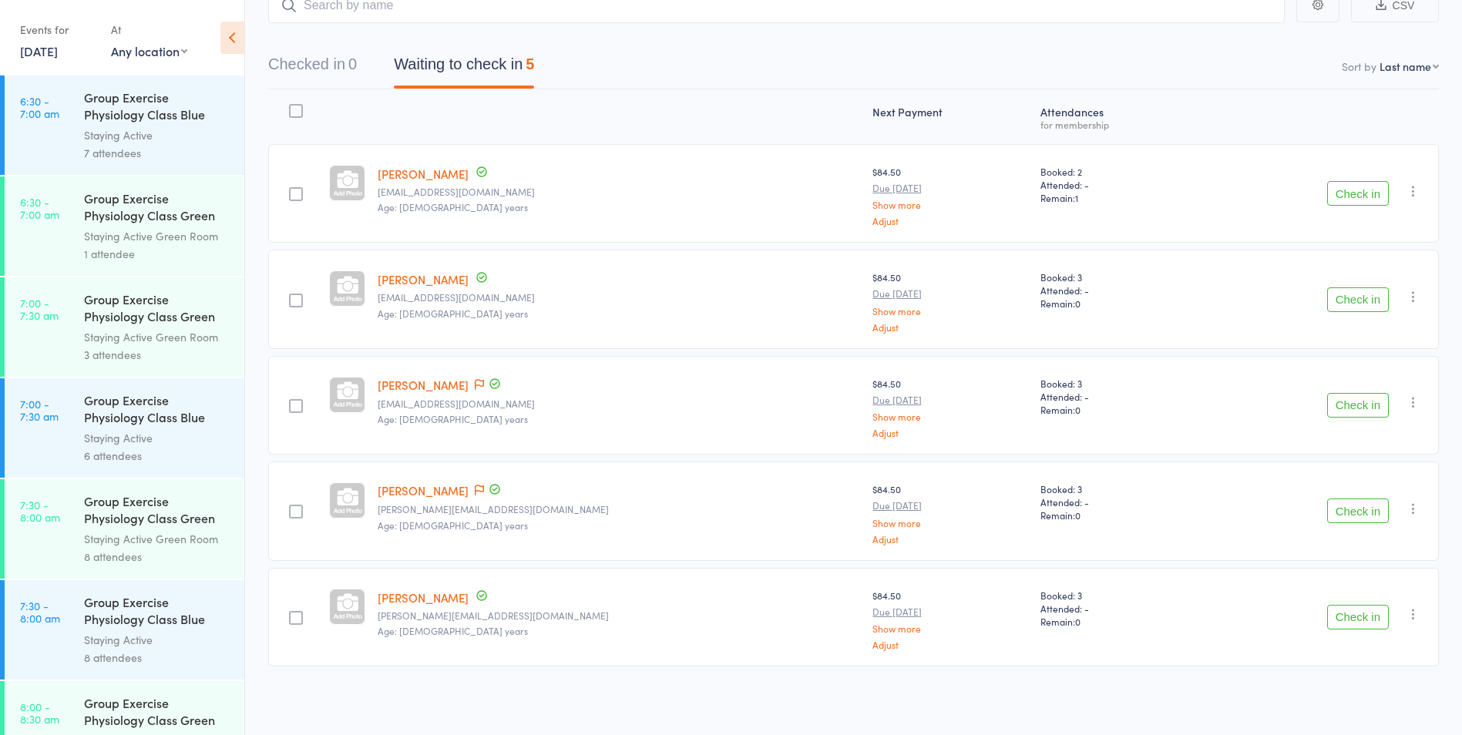
click at [211, 303] on div "Group Exercise Physiology Class Green Room" at bounding box center [157, 310] width 147 height 38
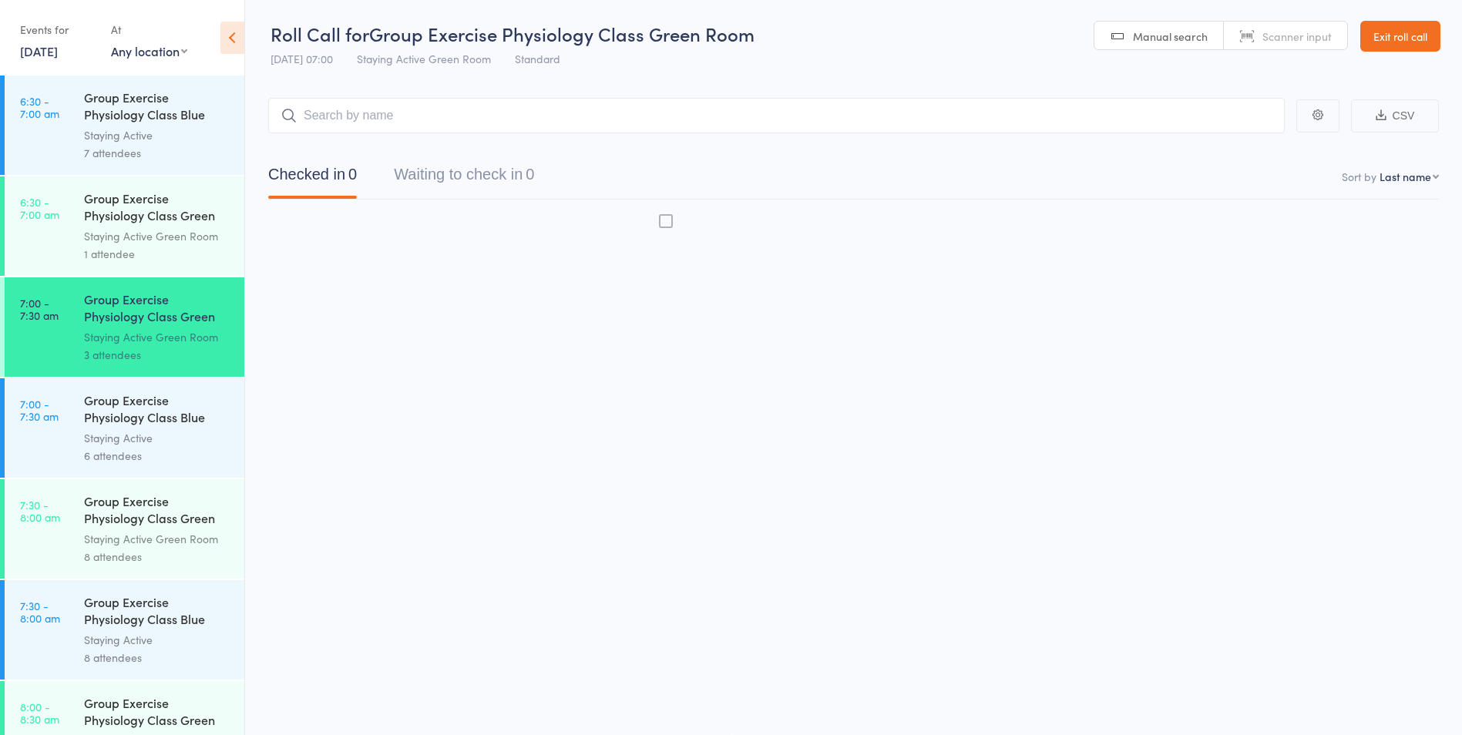
scroll to position [1, 0]
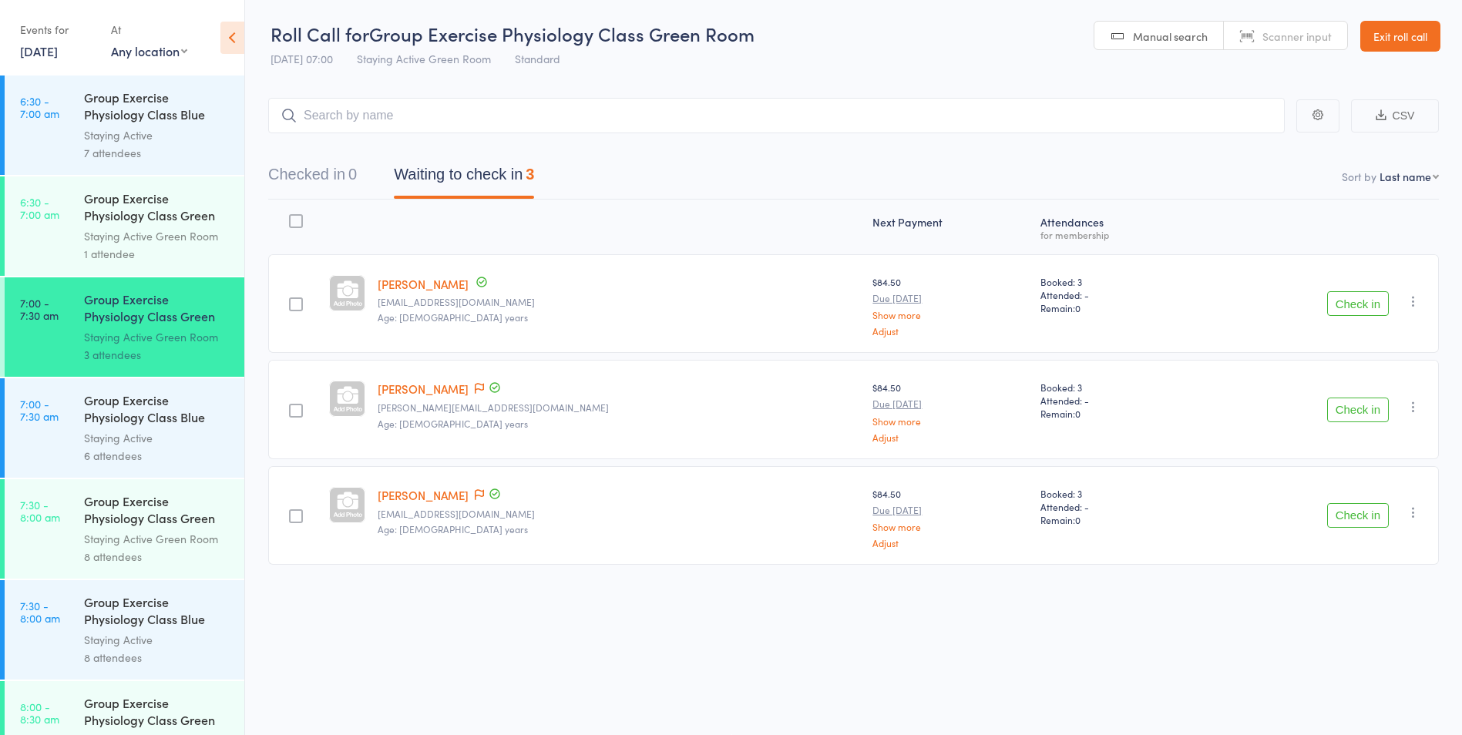
click at [22, 52] on link "[DATE]" at bounding box center [39, 50] width 38 height 17
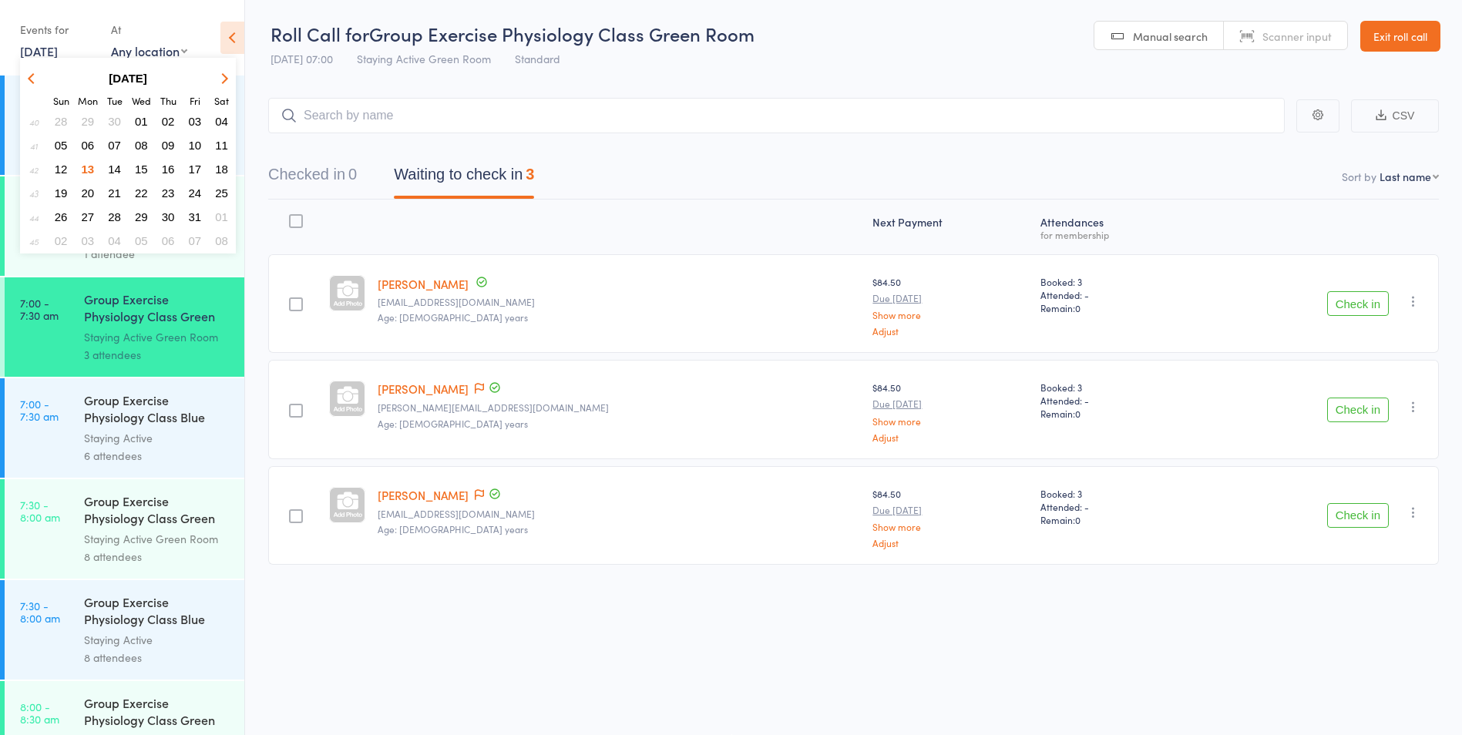
click at [108, 196] on span "21" at bounding box center [114, 193] width 13 height 13
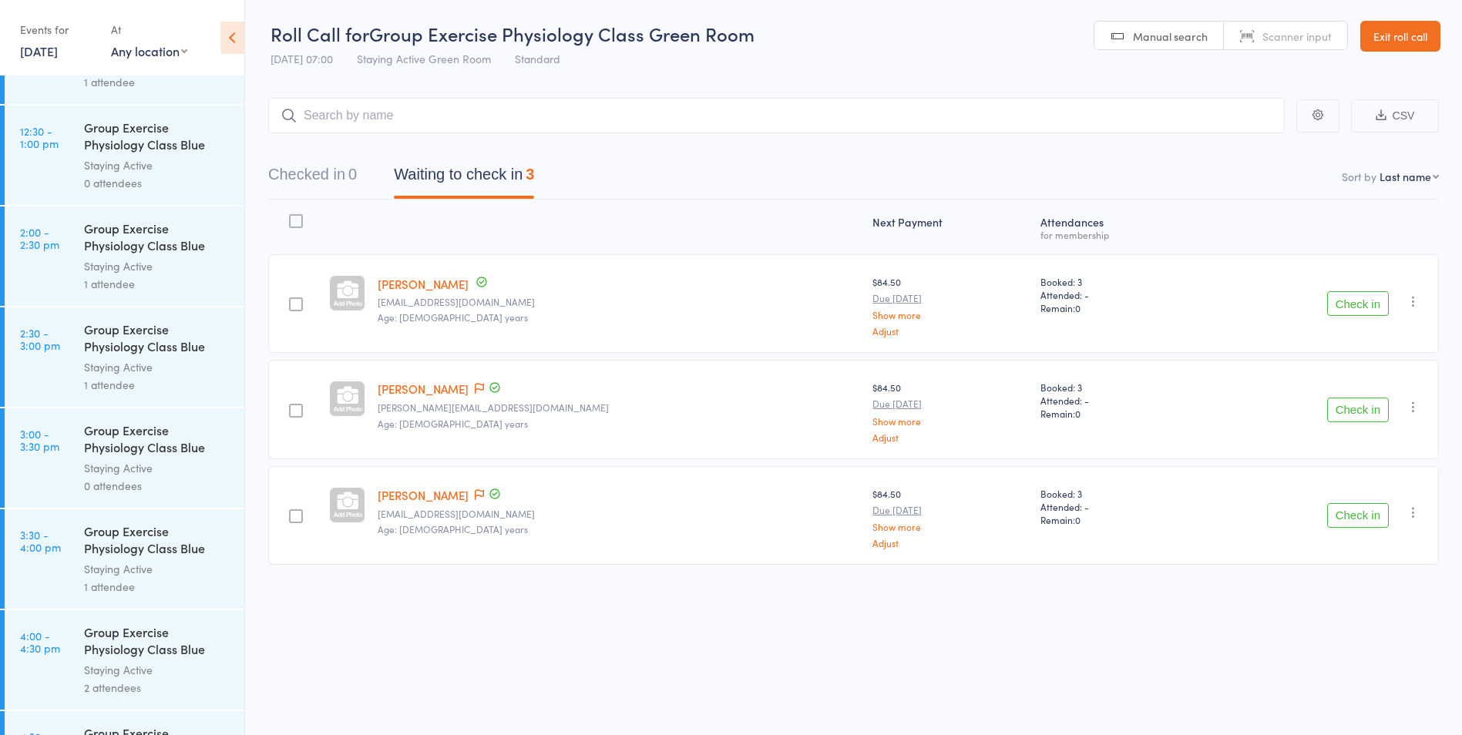
scroll to position [1532, 0]
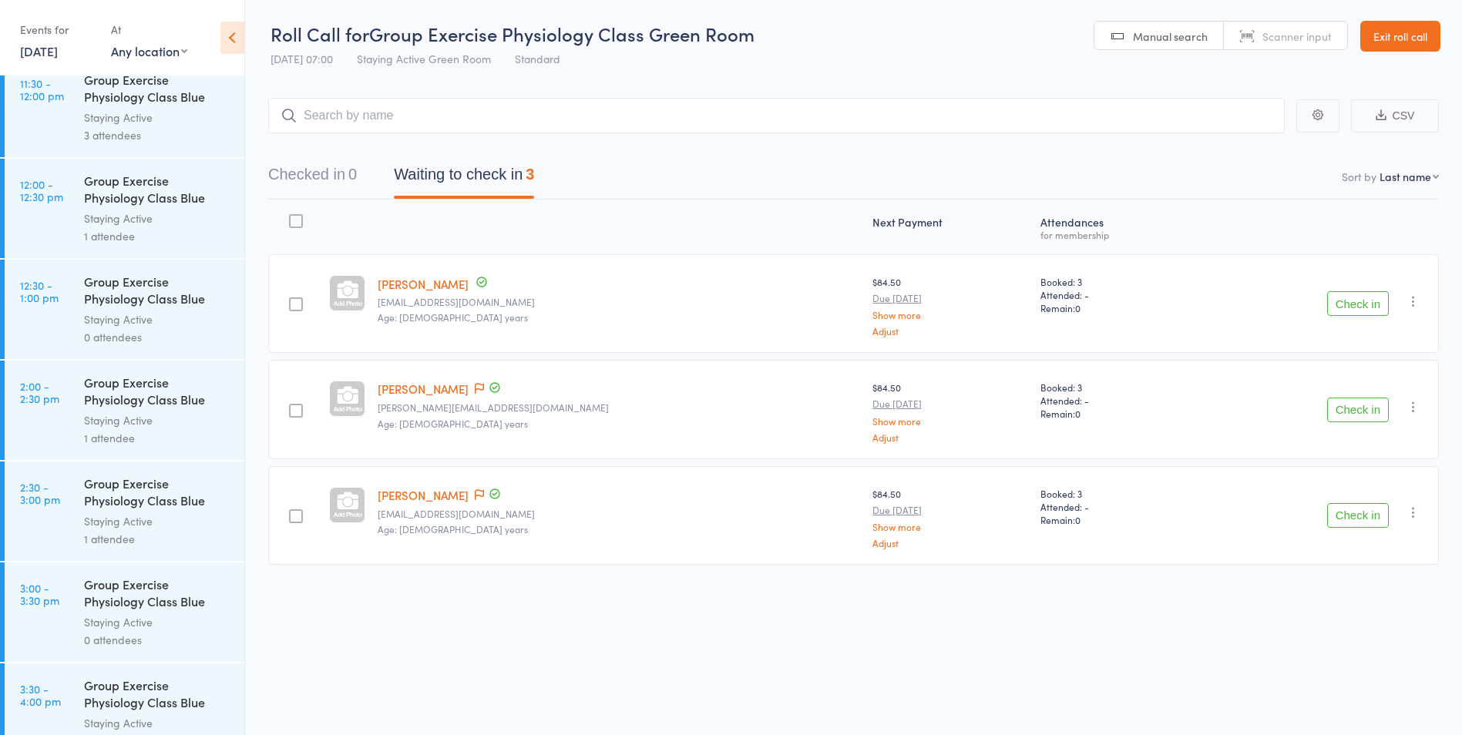
click at [14, 52] on div "Events for 21 Oct, 2025 D Oct, YYYY October 2025 Sun Mon Tue Wed Thu Fri Sat 40…" at bounding box center [122, 39] width 244 height 78
click at [35, 54] on link "21 Oct, 2025" at bounding box center [39, 50] width 38 height 17
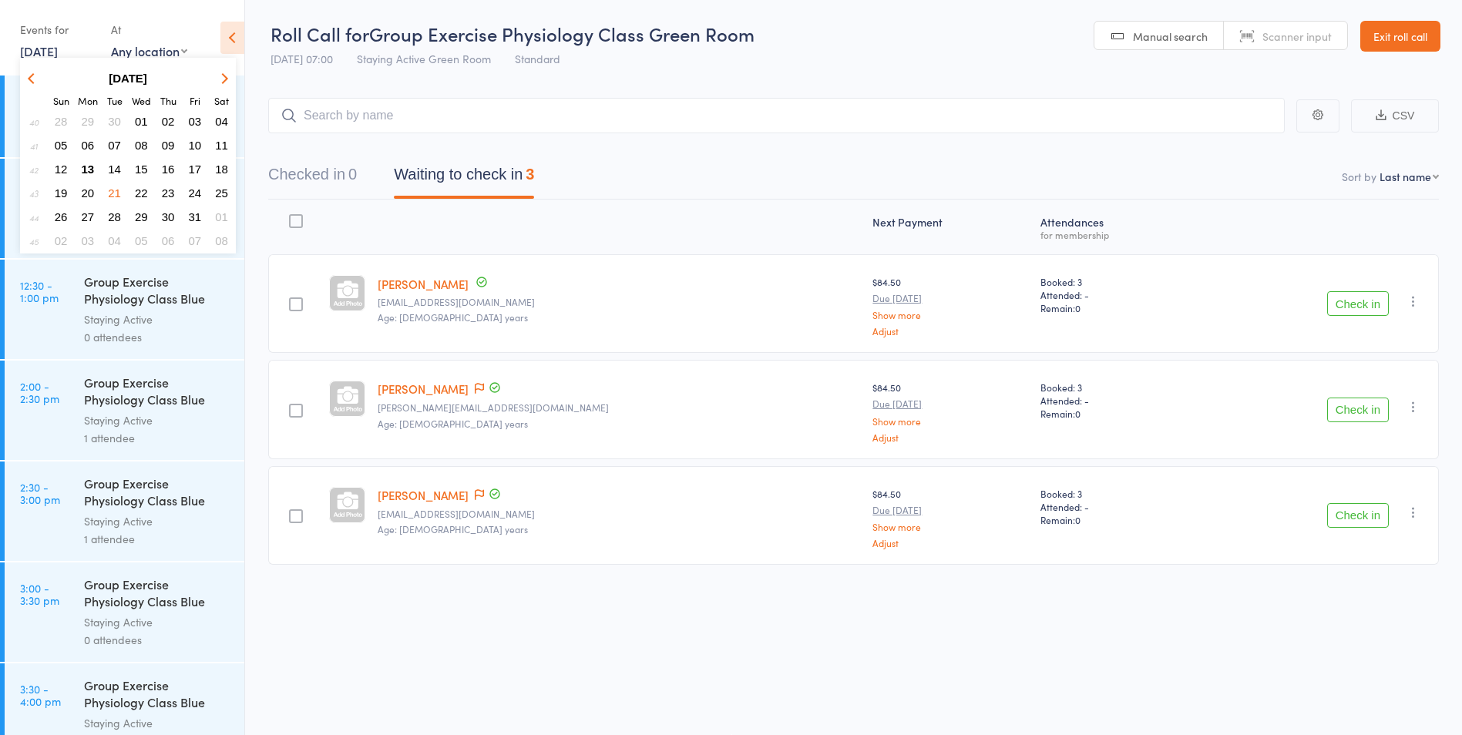
click at [93, 173] on span "13" at bounding box center [88, 169] width 13 height 13
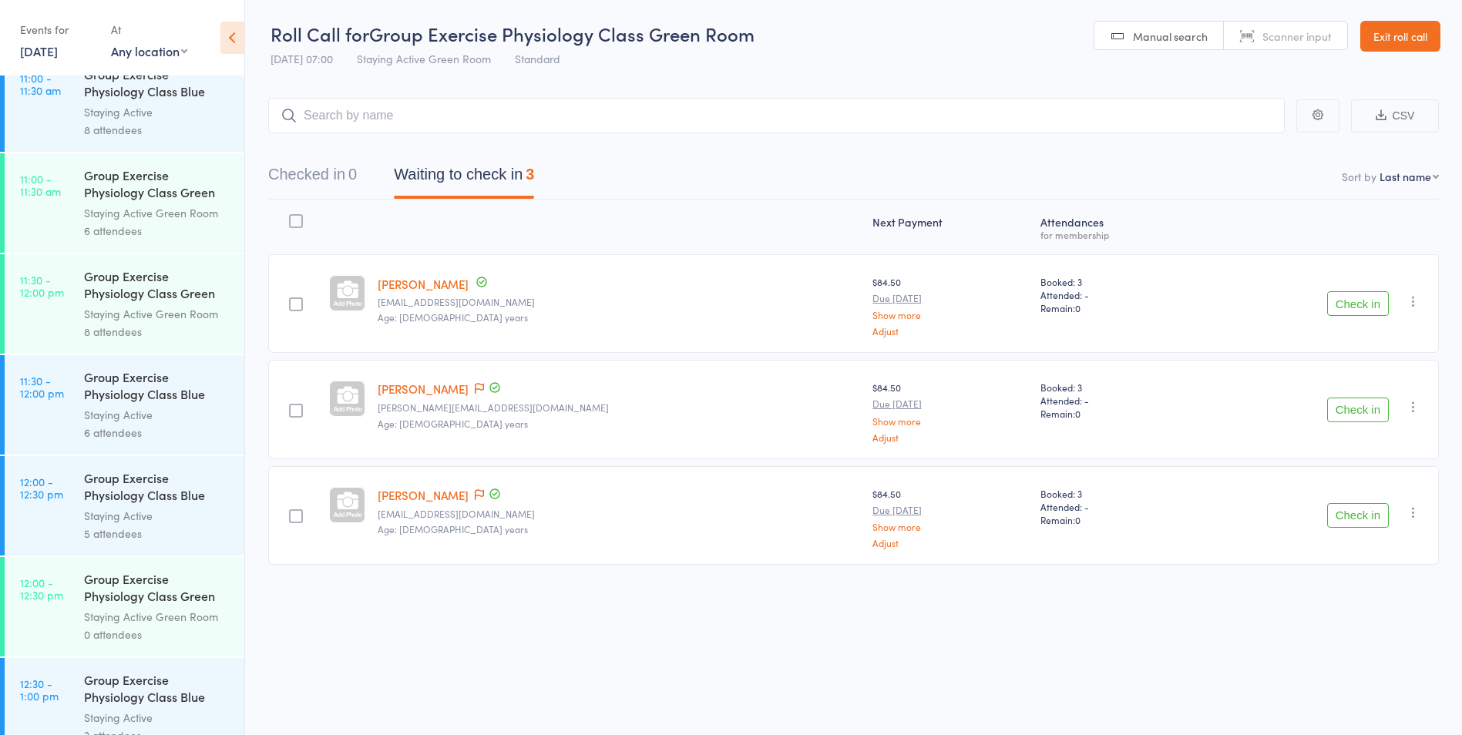
scroll to position [1610, 0]
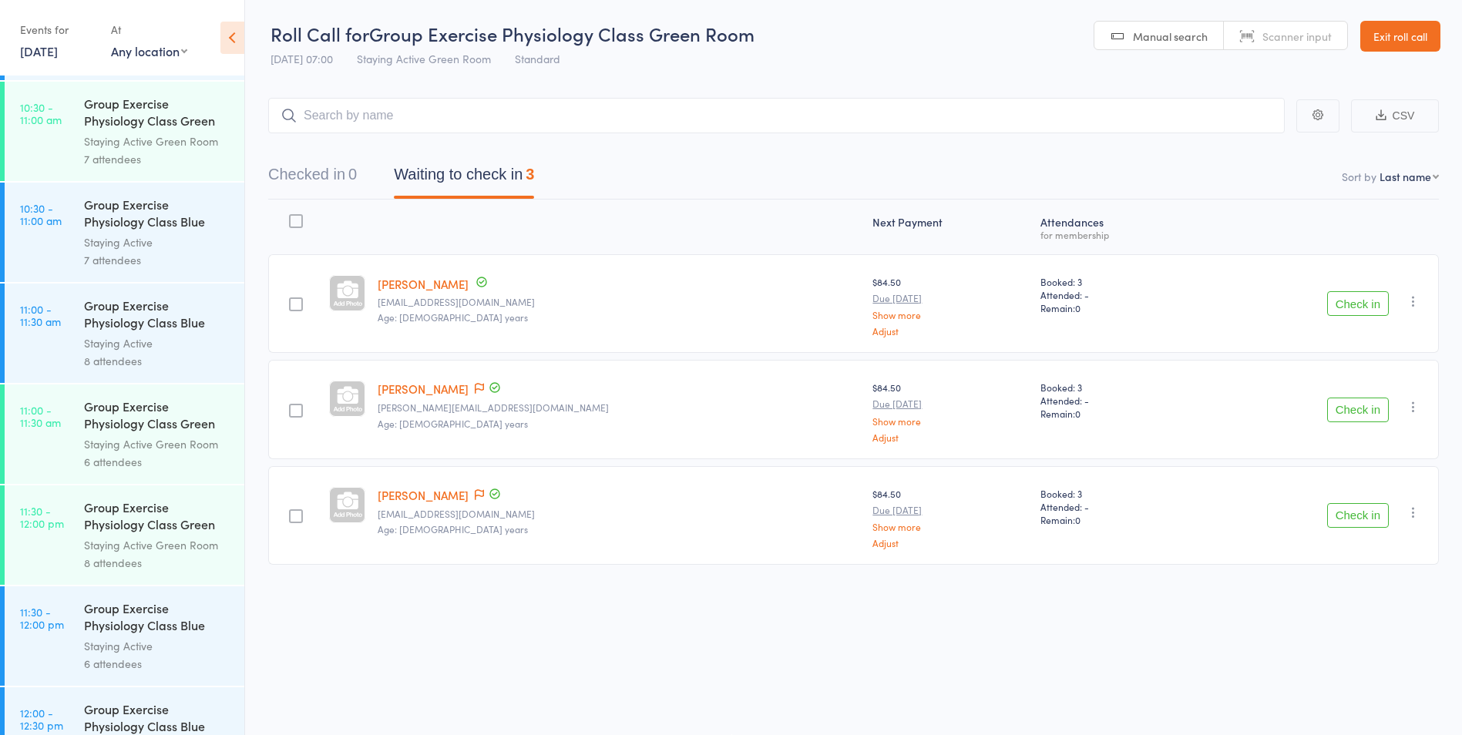
click at [113, 368] on div "8 attendees" at bounding box center [157, 361] width 147 height 18
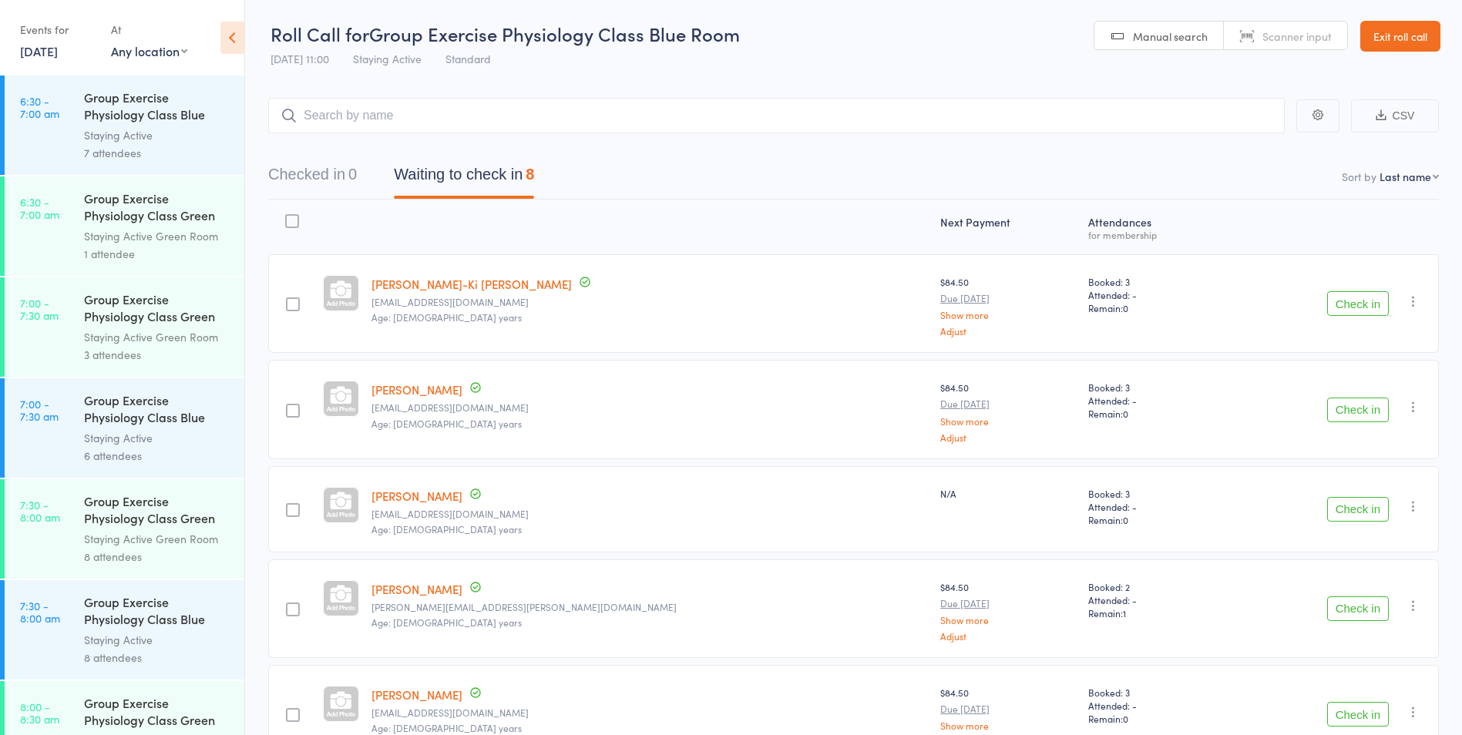
click at [1372, 304] on button "Check in" at bounding box center [1358, 303] width 62 height 25
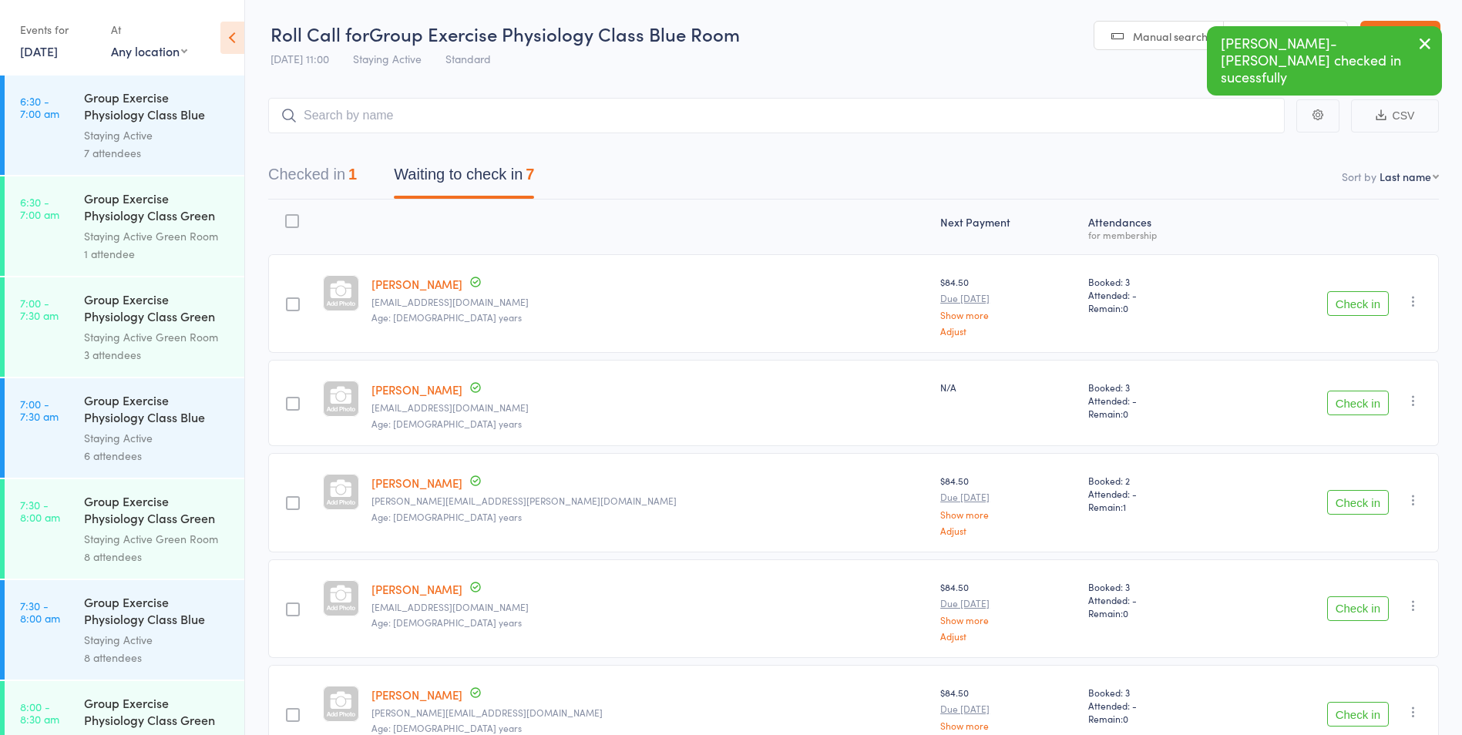
click at [326, 167] on button "Checked in 1" at bounding box center [312, 178] width 89 height 41
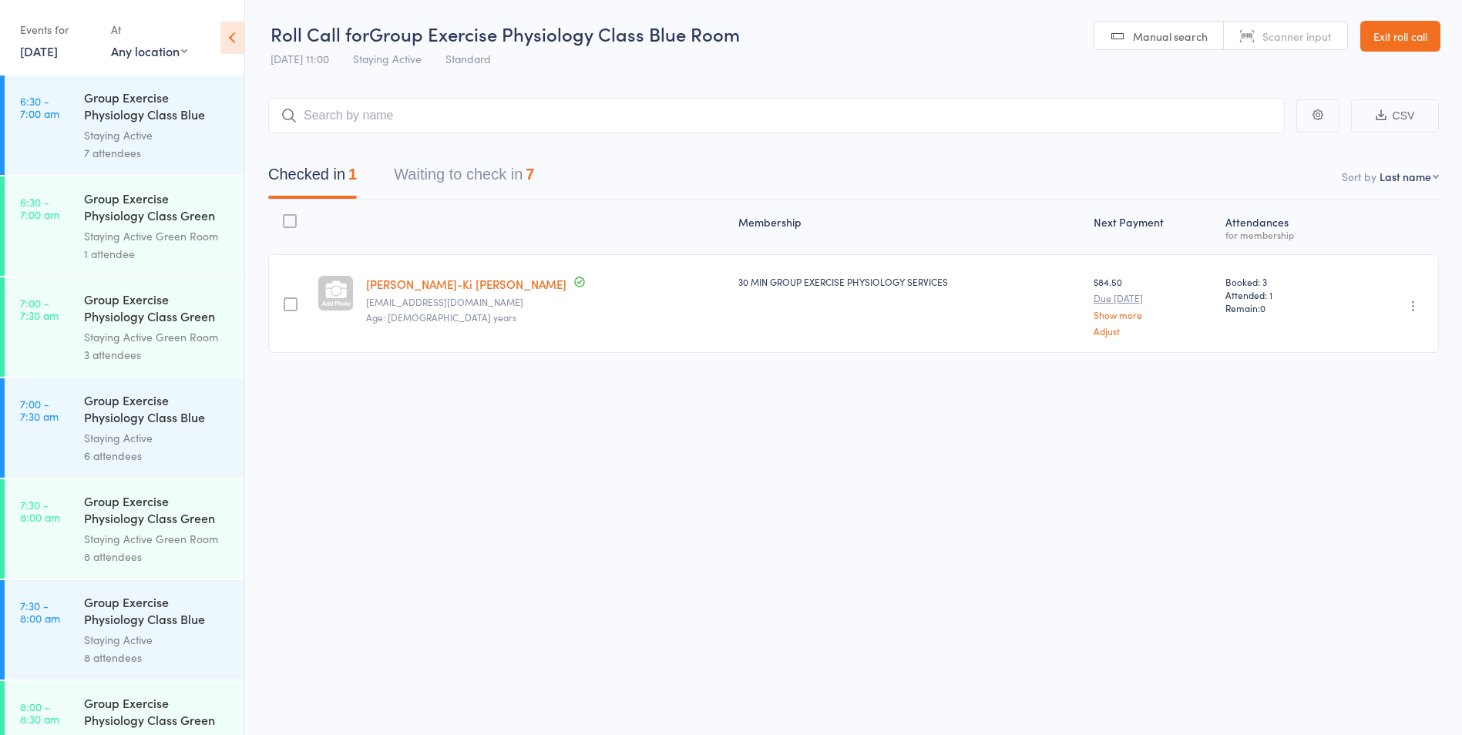
click at [1409, 306] on icon "button" at bounding box center [1413, 305] width 15 height 15
click at [1381, 328] on li "Undo check-in" at bounding box center [1358, 336] width 127 height 19
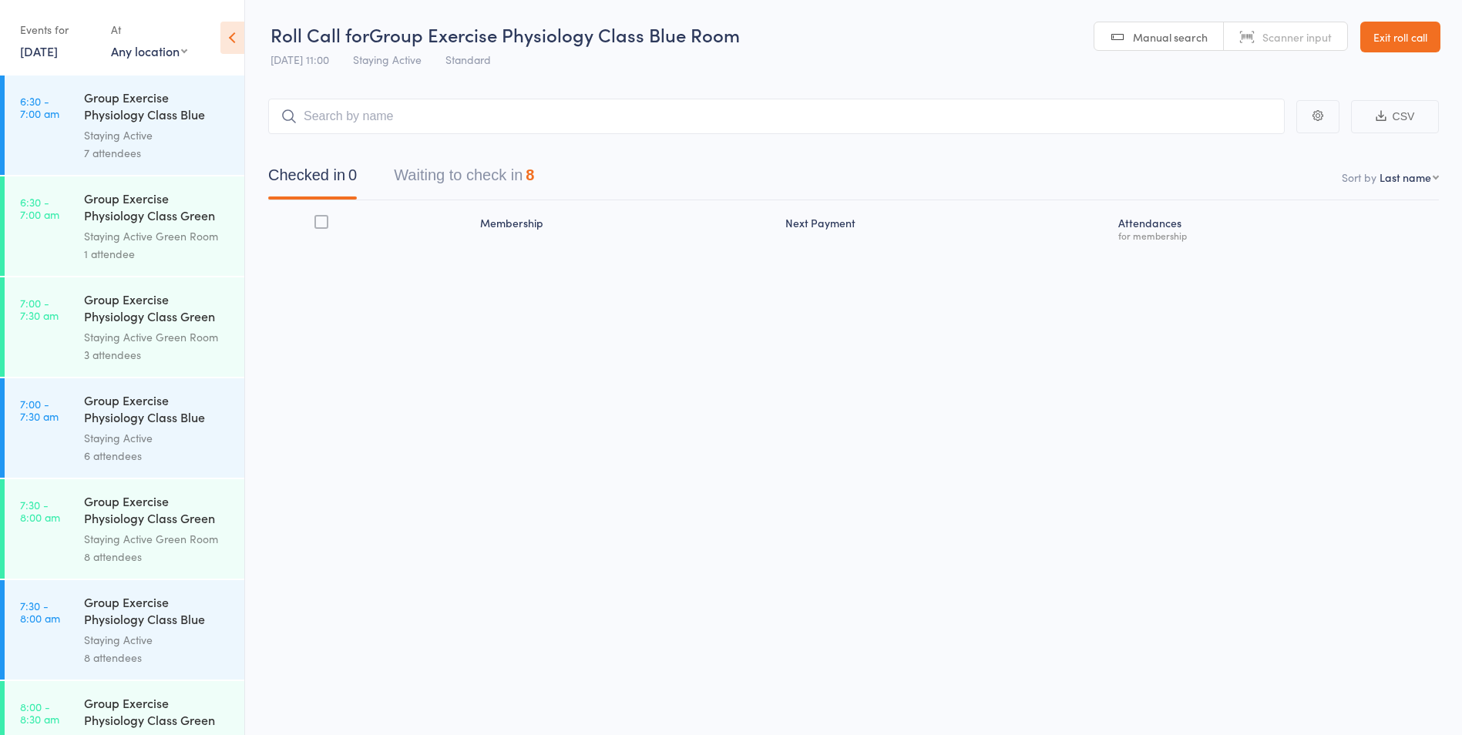
click at [103, 436] on div "Staying Active" at bounding box center [157, 438] width 147 height 18
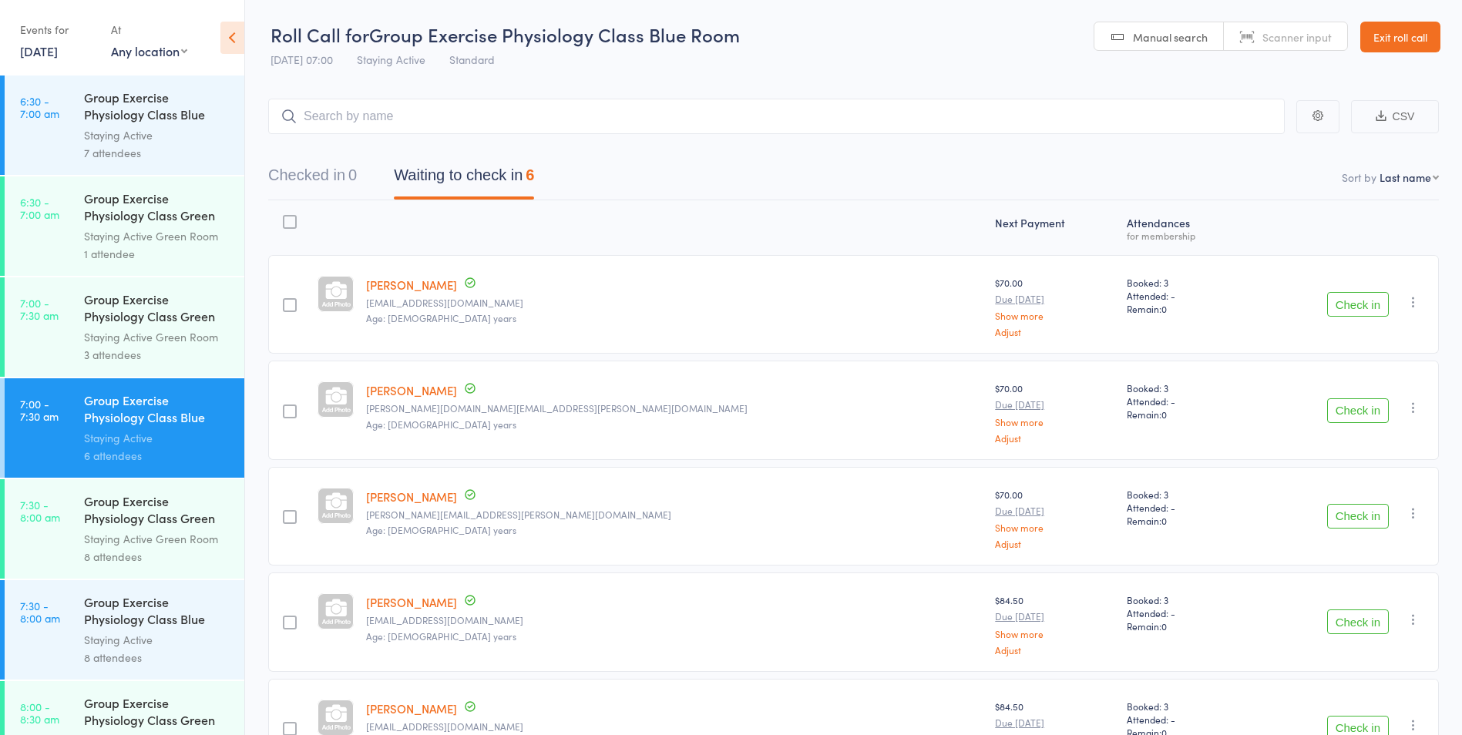
click at [1342, 299] on button "Check in" at bounding box center [1358, 304] width 62 height 25
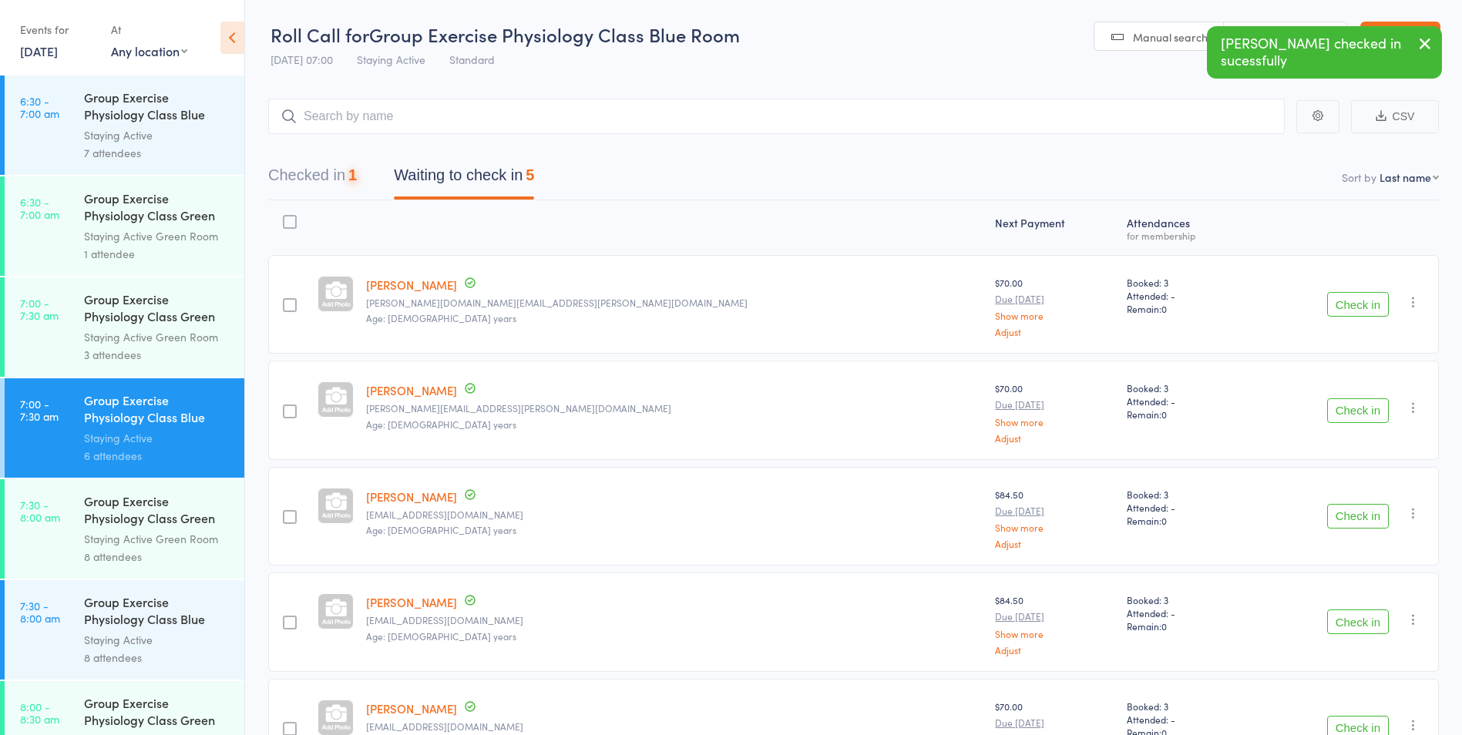
click at [1344, 299] on button "Check in" at bounding box center [1358, 304] width 62 height 25
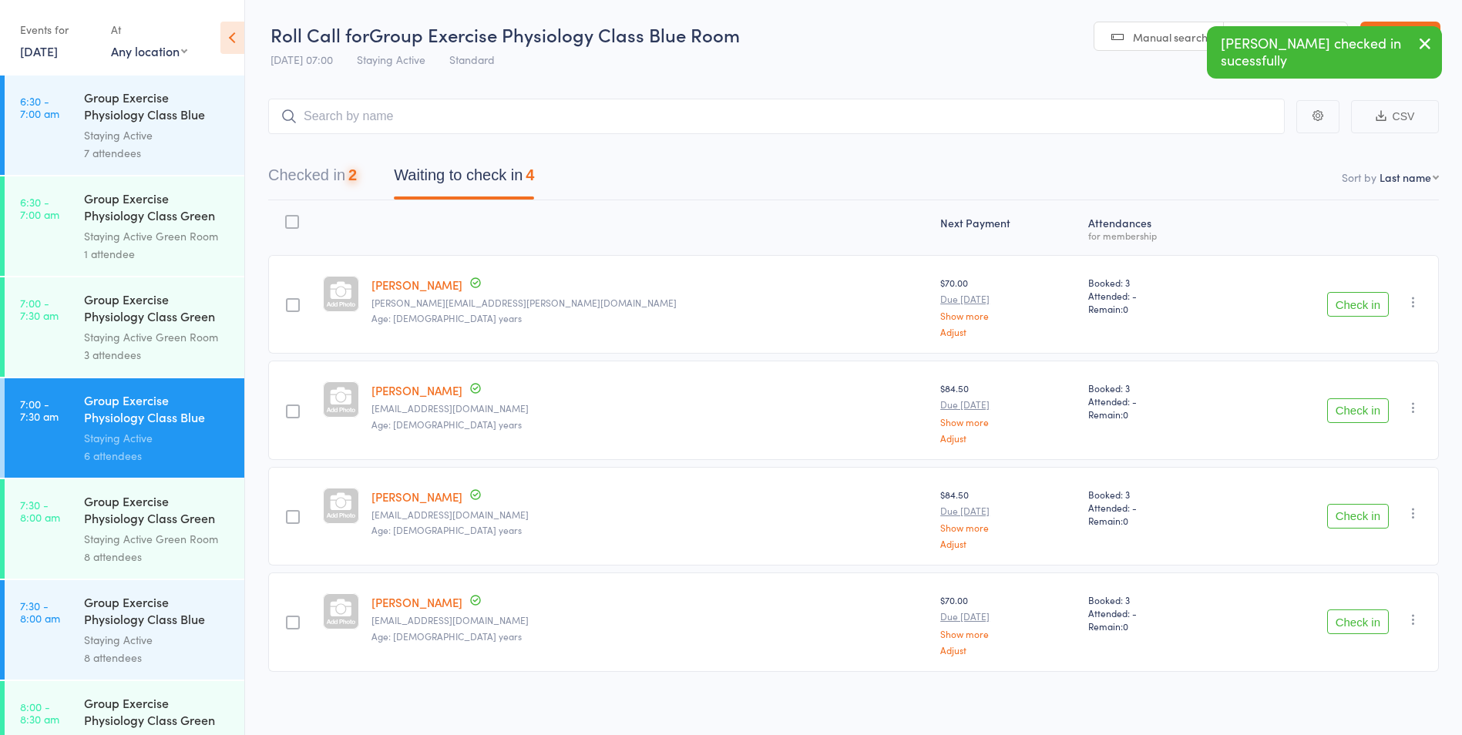
click at [1344, 301] on button "Check in" at bounding box center [1358, 304] width 62 height 25
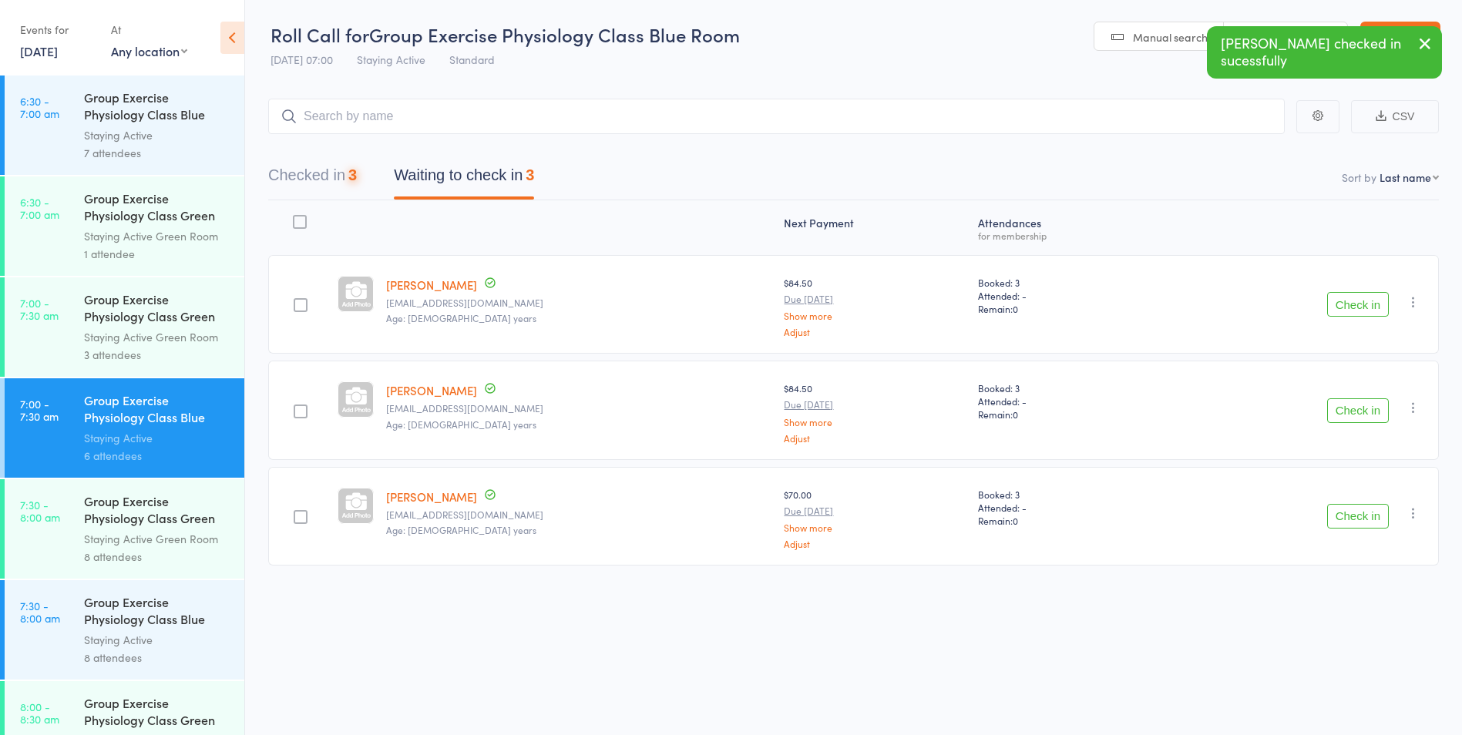
click at [1345, 304] on button "Check in" at bounding box center [1358, 304] width 62 height 25
click at [1346, 304] on button "Check in" at bounding box center [1358, 304] width 62 height 25
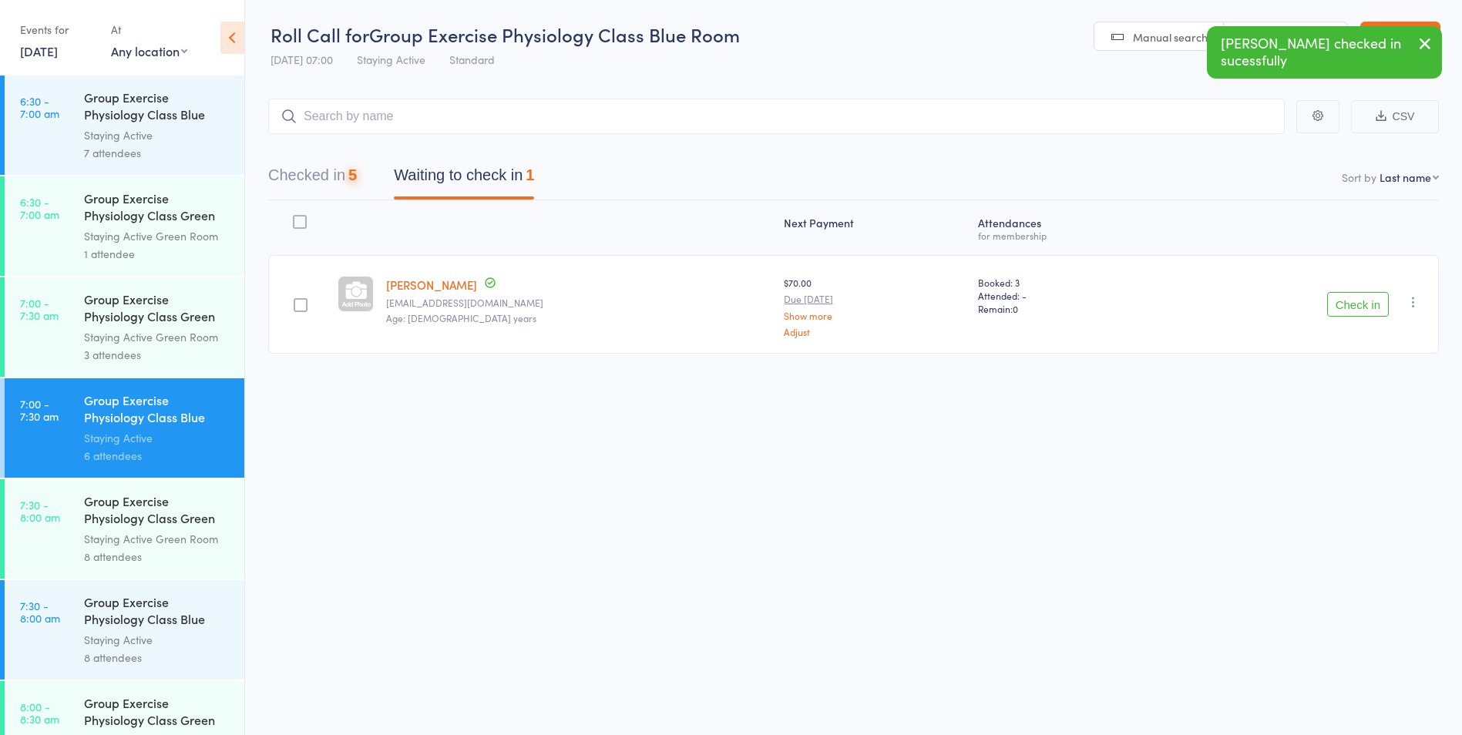
click at [1346, 305] on button "Check in" at bounding box center [1358, 304] width 62 height 25
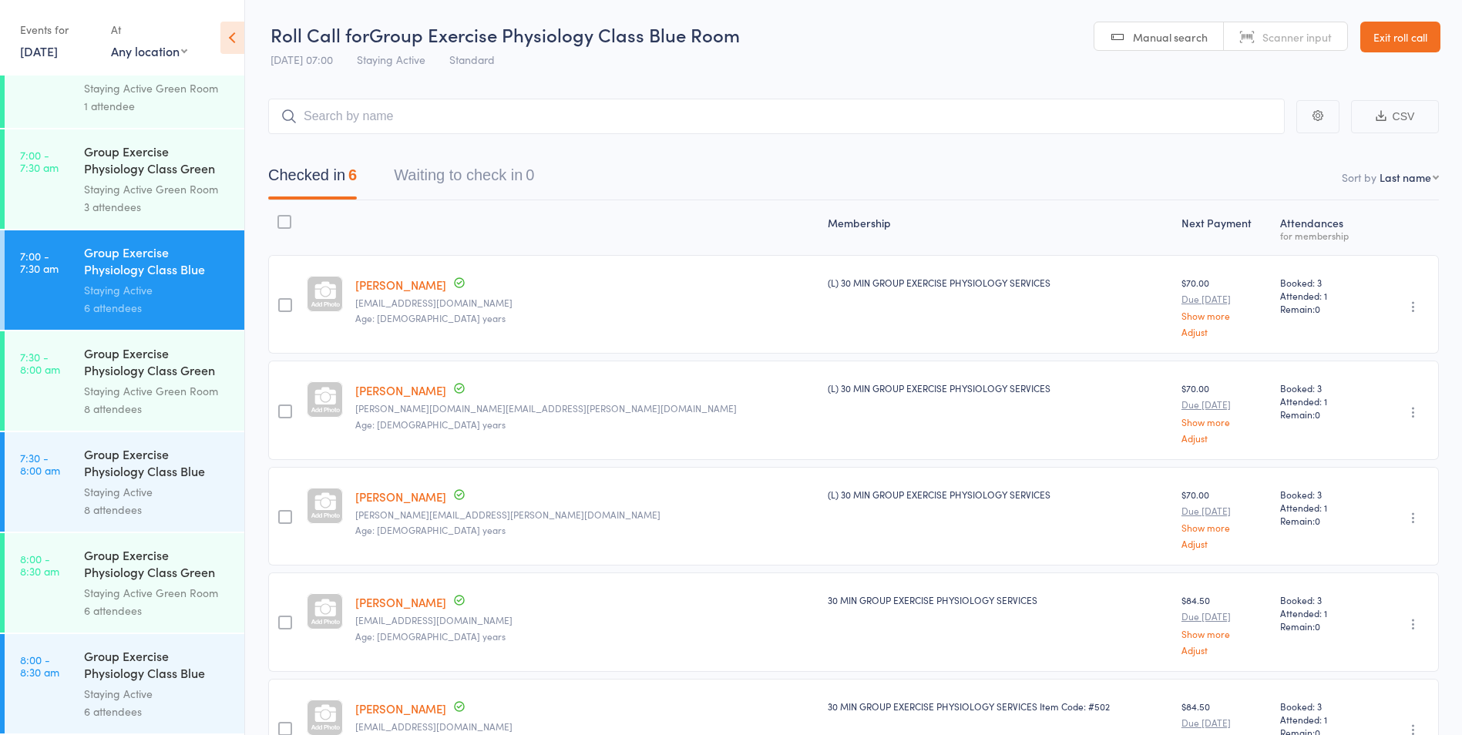
scroll to position [154, 0]
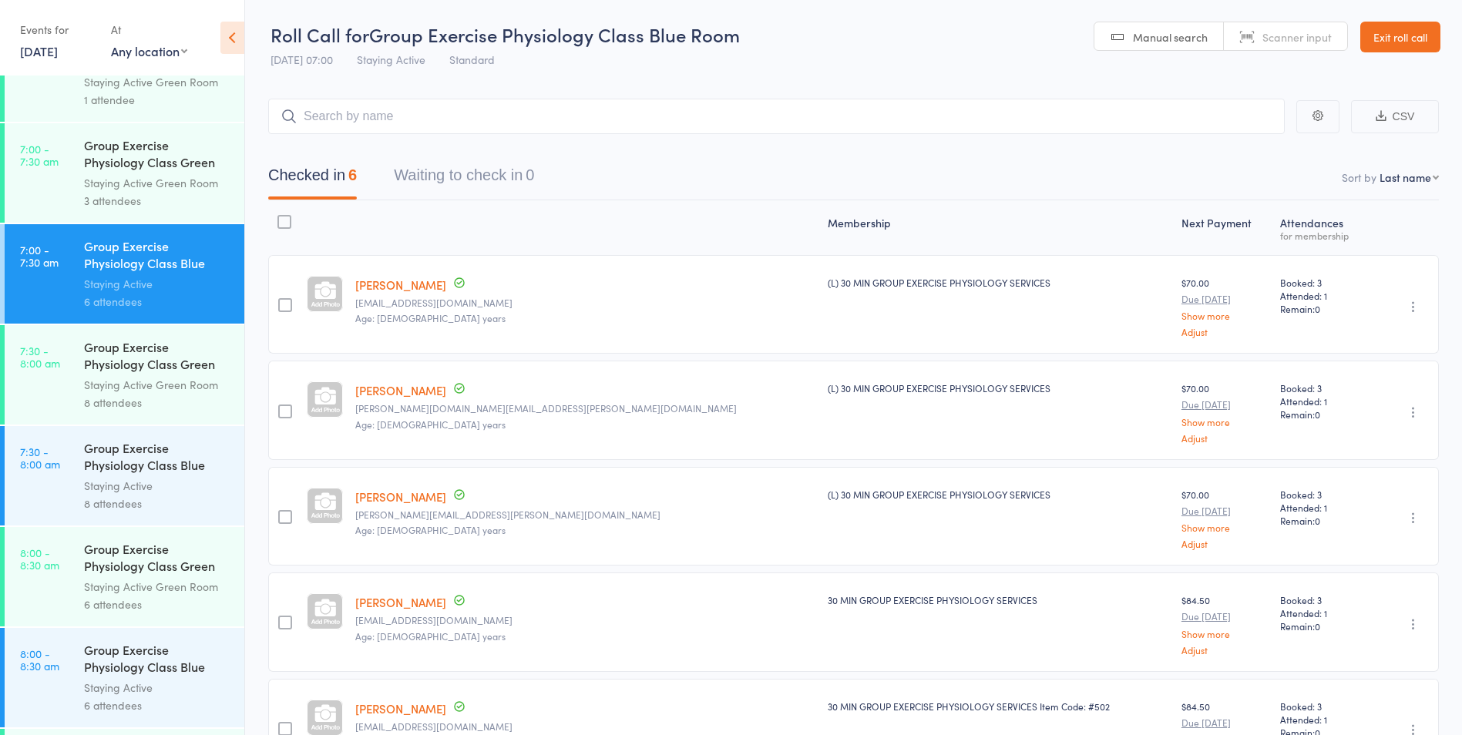
click at [113, 503] on div "8 attendees" at bounding box center [157, 504] width 147 height 18
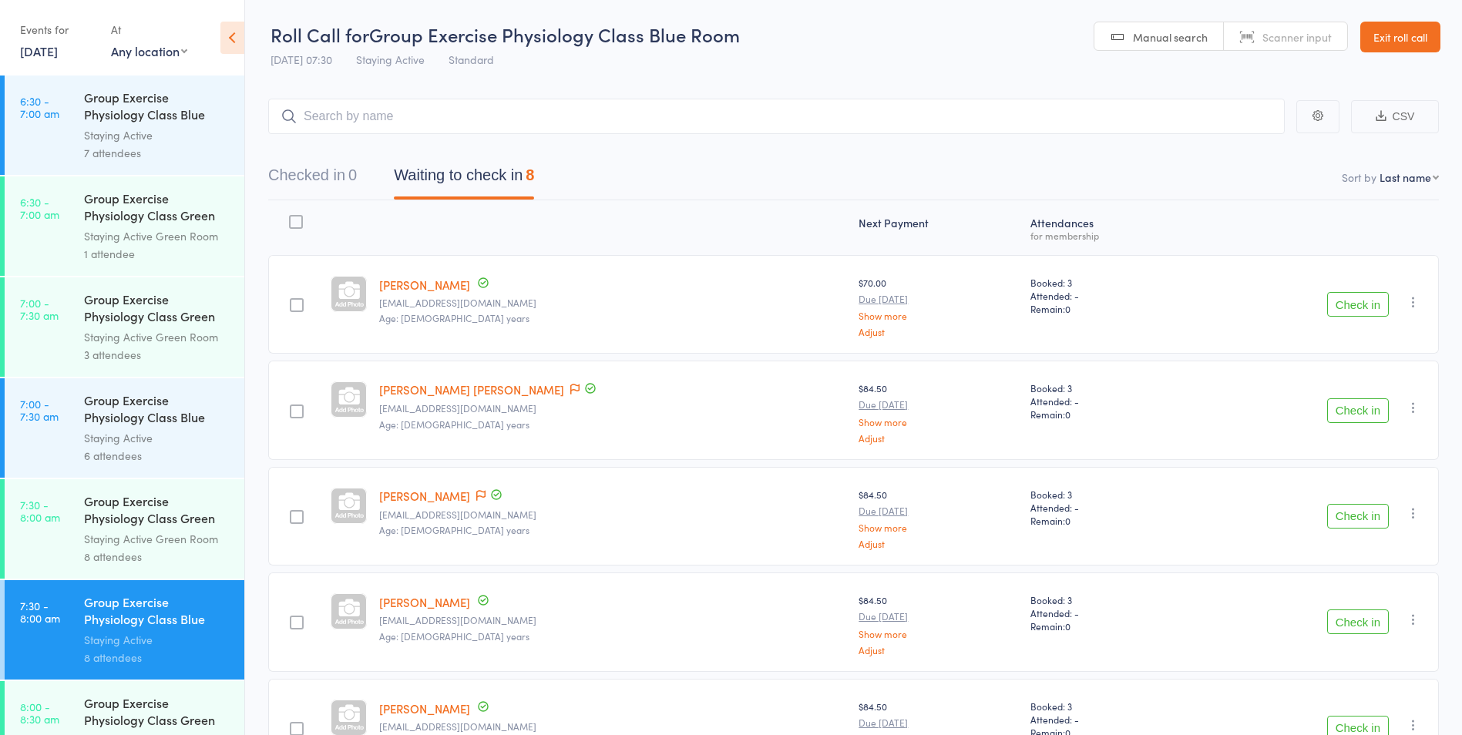
click at [1357, 311] on button "Check in" at bounding box center [1358, 304] width 62 height 25
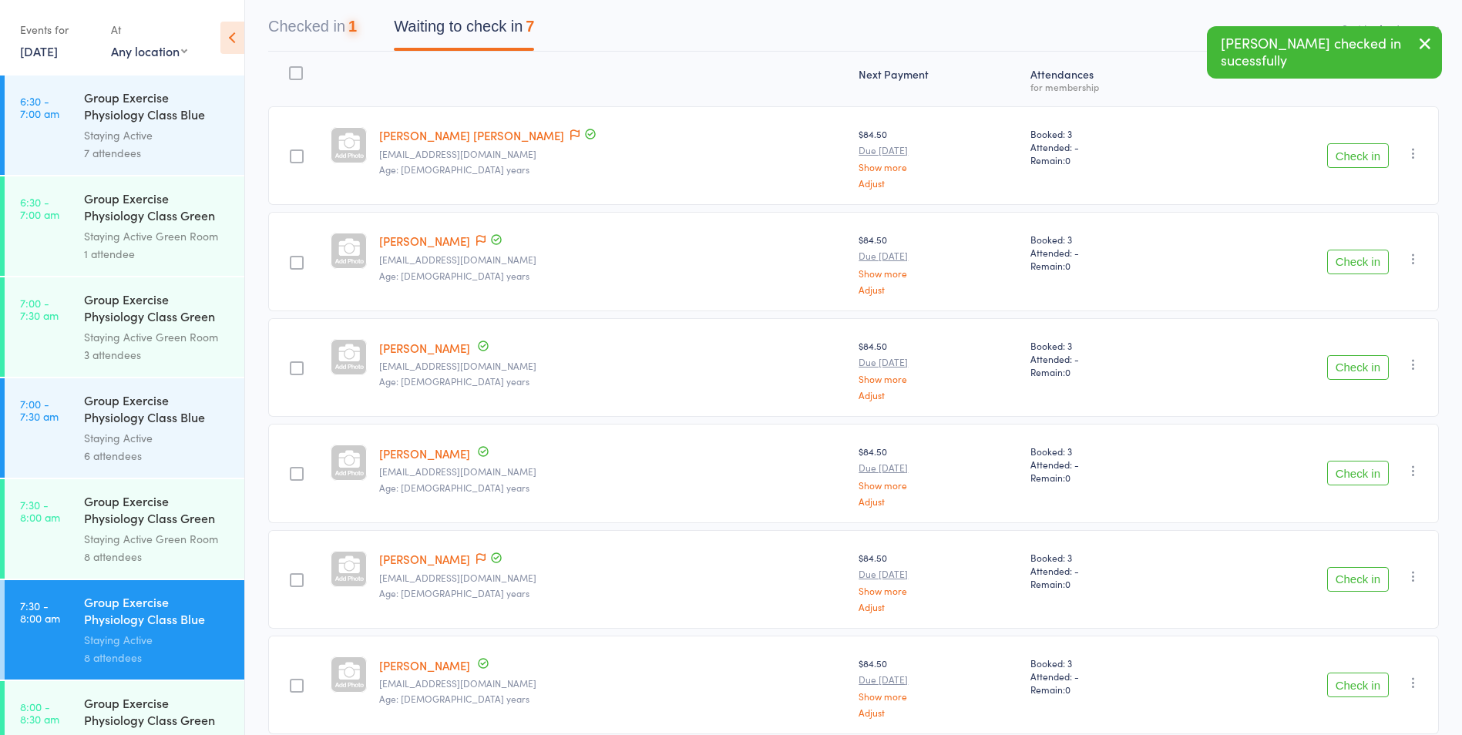
scroll to position [154, 0]
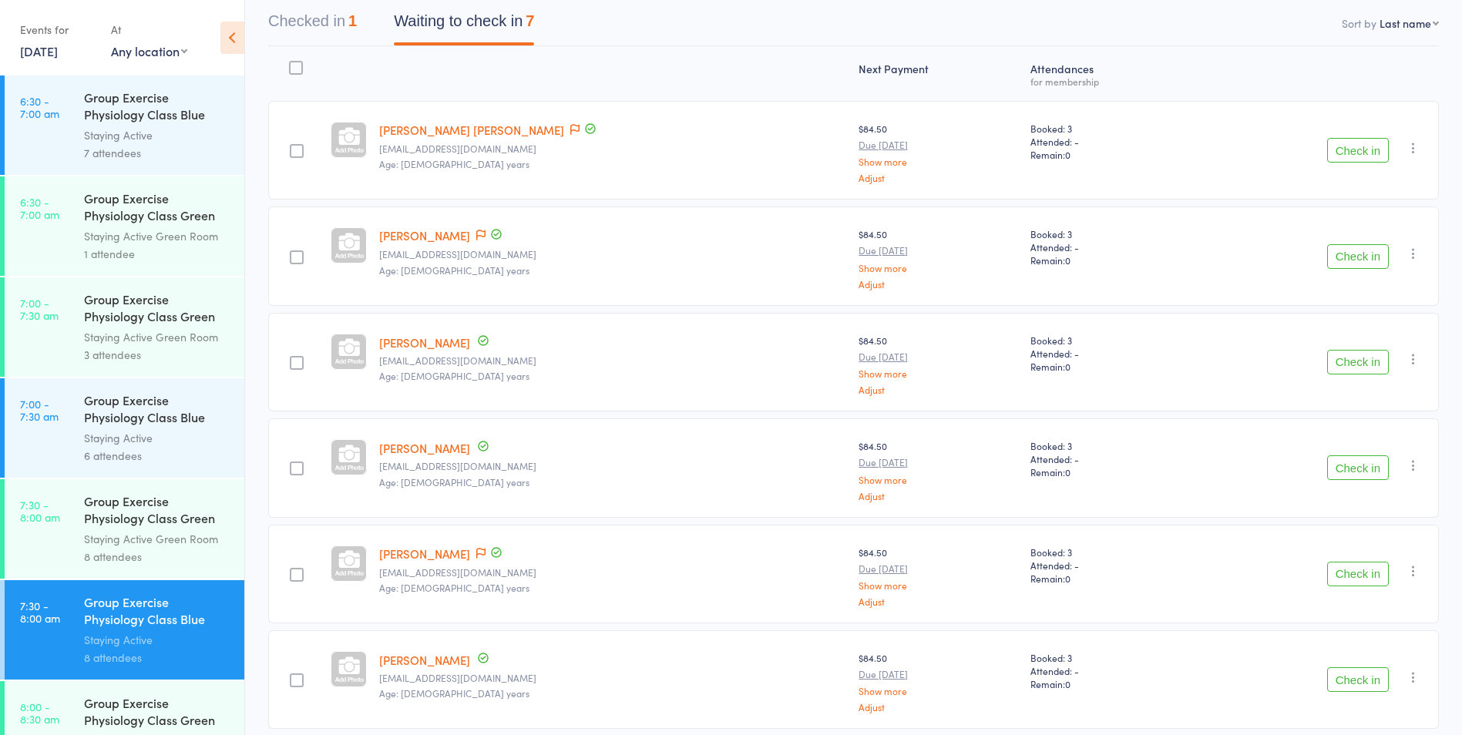
click at [1326, 237] on div "Check in Check in Send message Add Note Add Task Add Flag Remove Mark absent" at bounding box center [1316, 256] width 246 height 99
click at [1361, 249] on button "Check in" at bounding box center [1358, 256] width 62 height 25
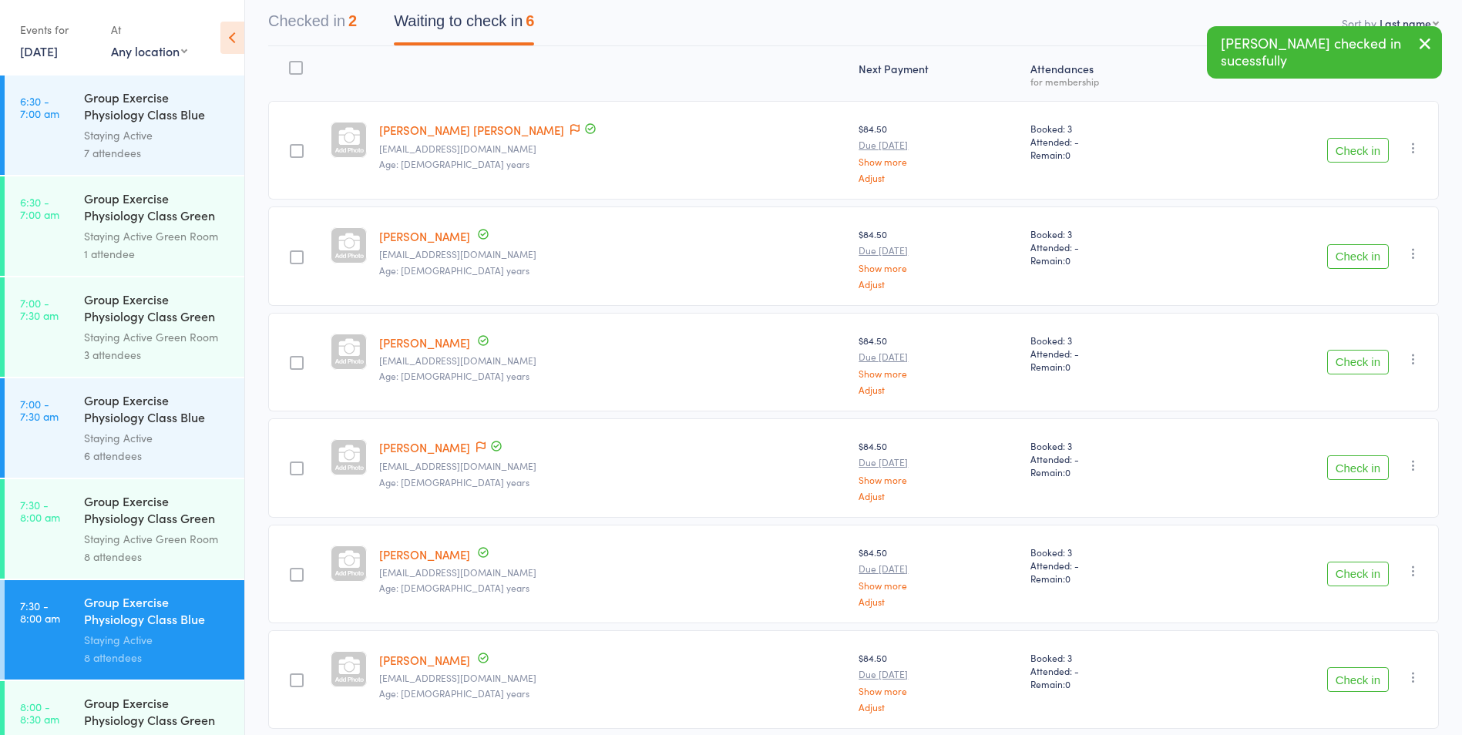
click at [1361, 251] on button "Check in" at bounding box center [1358, 256] width 62 height 25
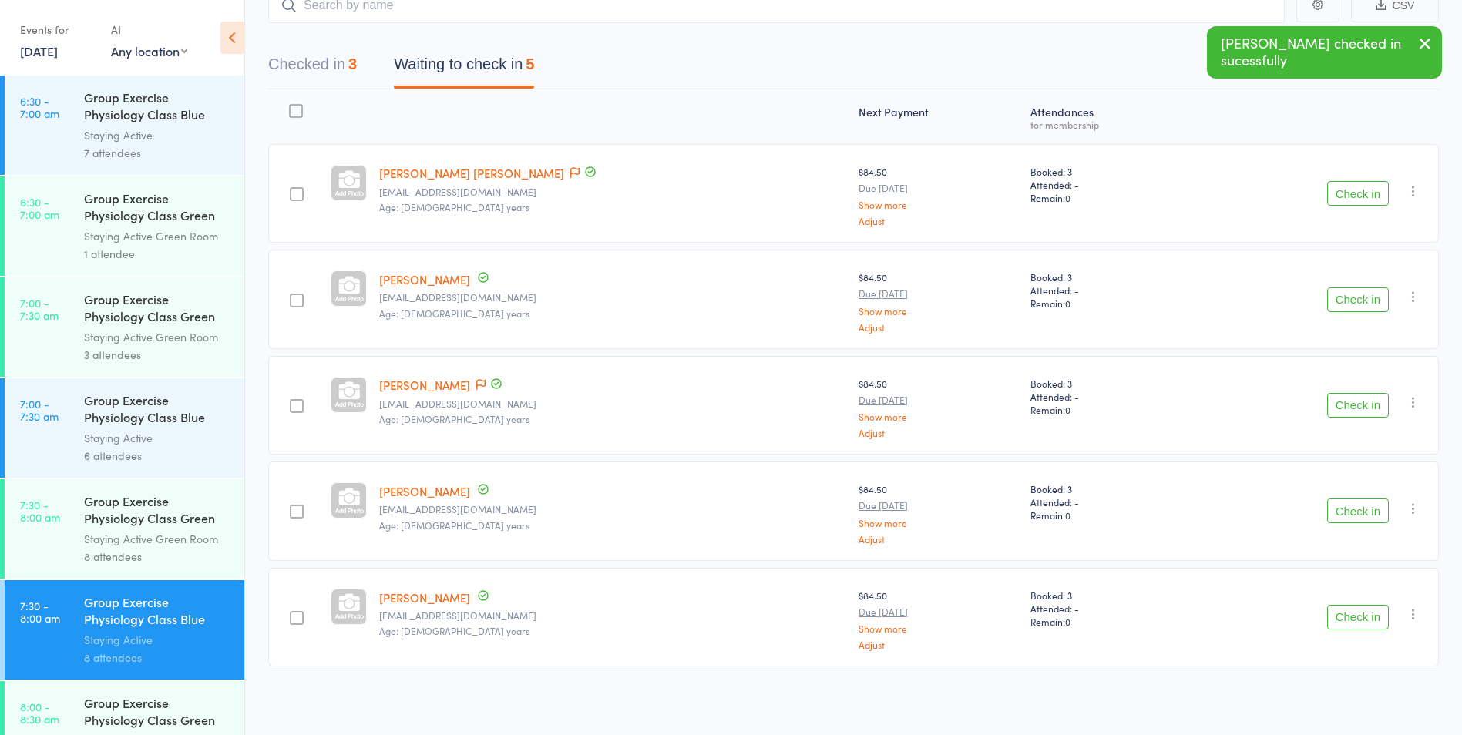
click at [1355, 292] on button "Check in" at bounding box center [1358, 300] width 62 height 25
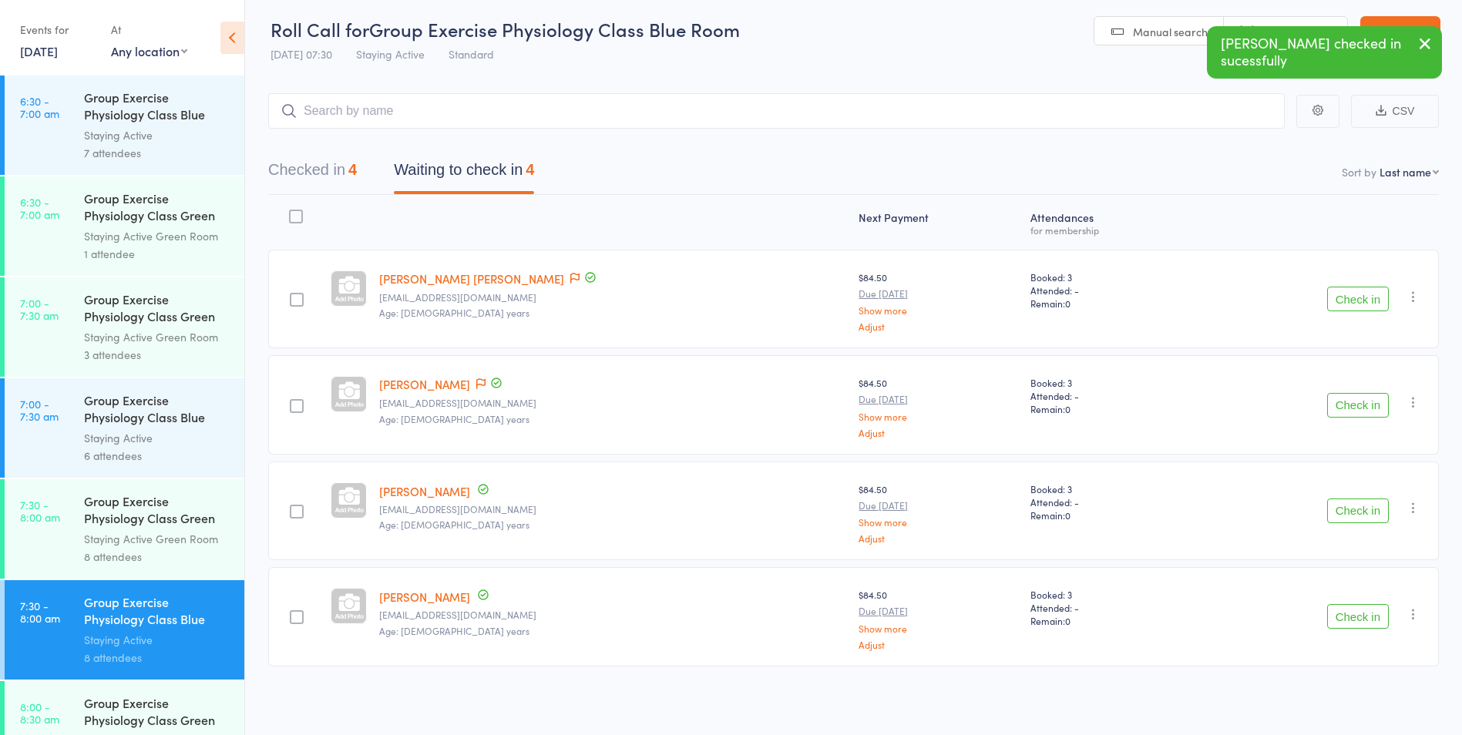
click at [1353, 628] on button "Check in" at bounding box center [1358, 616] width 62 height 25
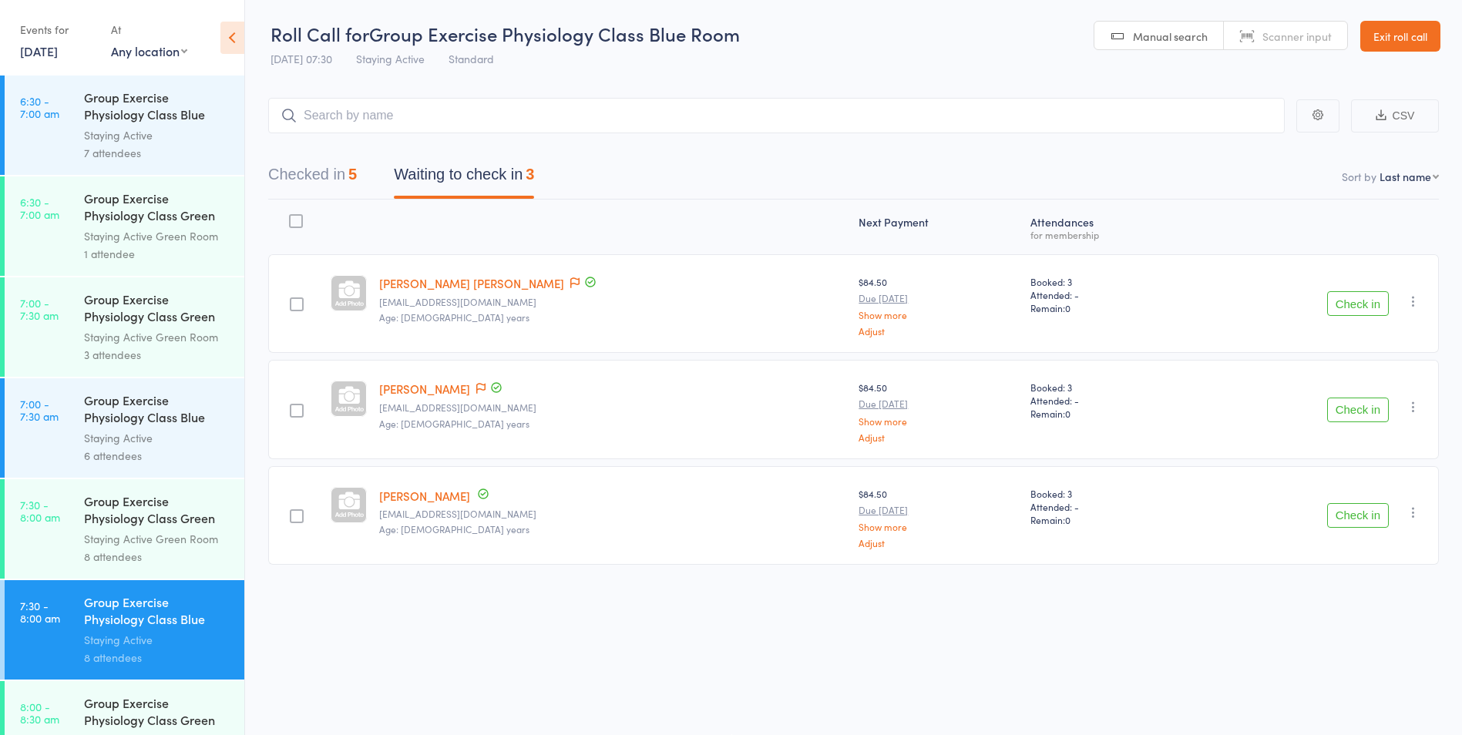
click at [550, 669] on div "Roll Call for Group Exercise Physiology Class Blue Room 13 Oct 07:30 Staying Ac…" at bounding box center [731, 366] width 1462 height 735
click at [1349, 417] on button "Check in" at bounding box center [1358, 410] width 62 height 25
click at [1354, 295] on button "Check in" at bounding box center [1358, 303] width 62 height 25
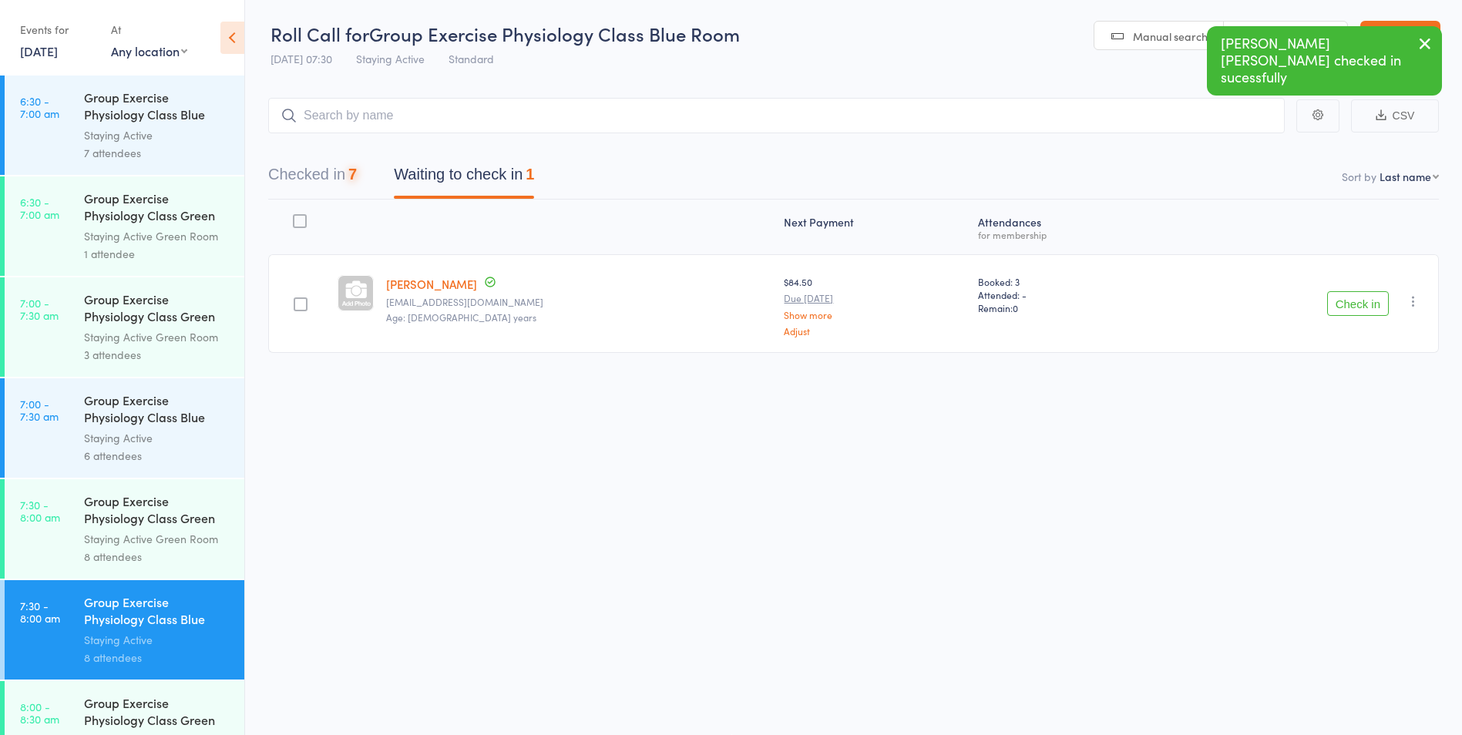
click at [1352, 302] on button "Check in" at bounding box center [1358, 303] width 62 height 25
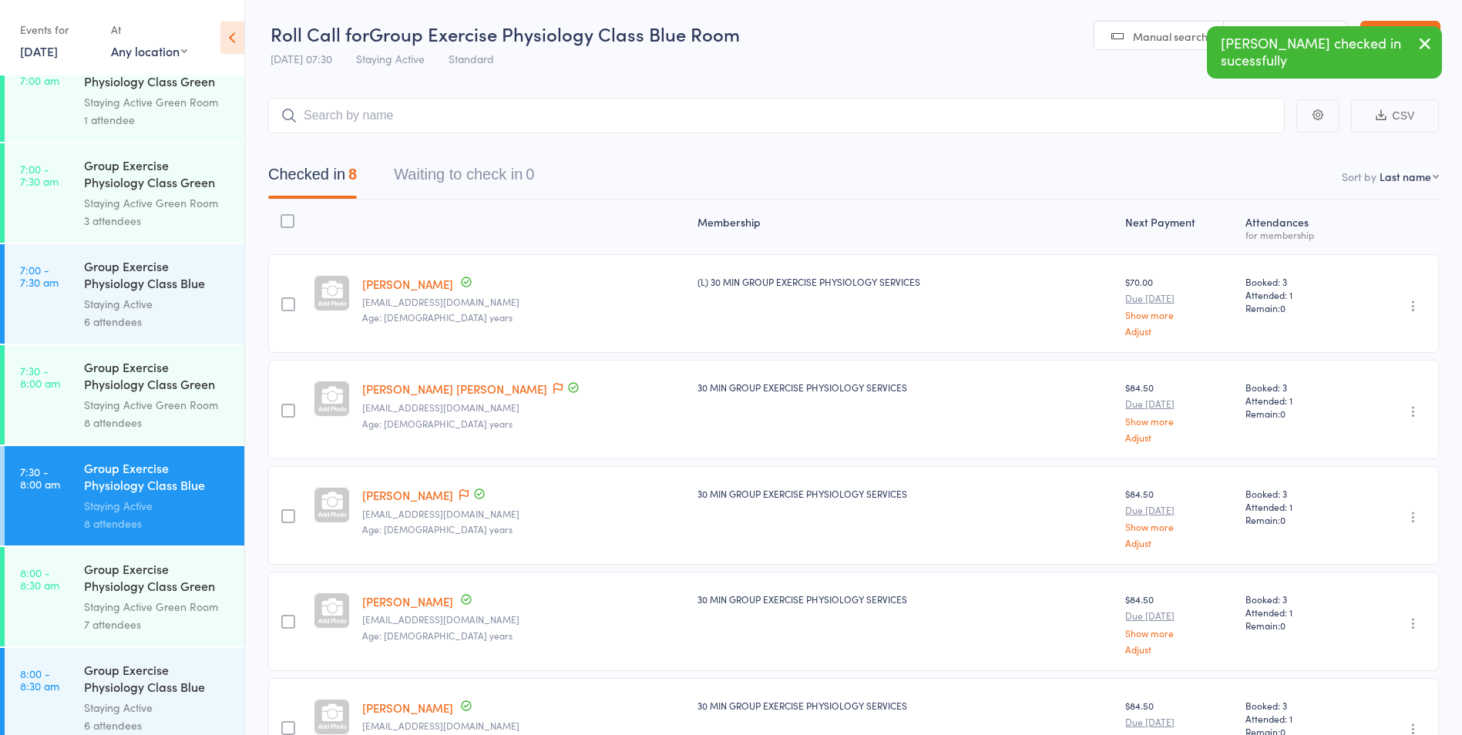
scroll to position [154, 0]
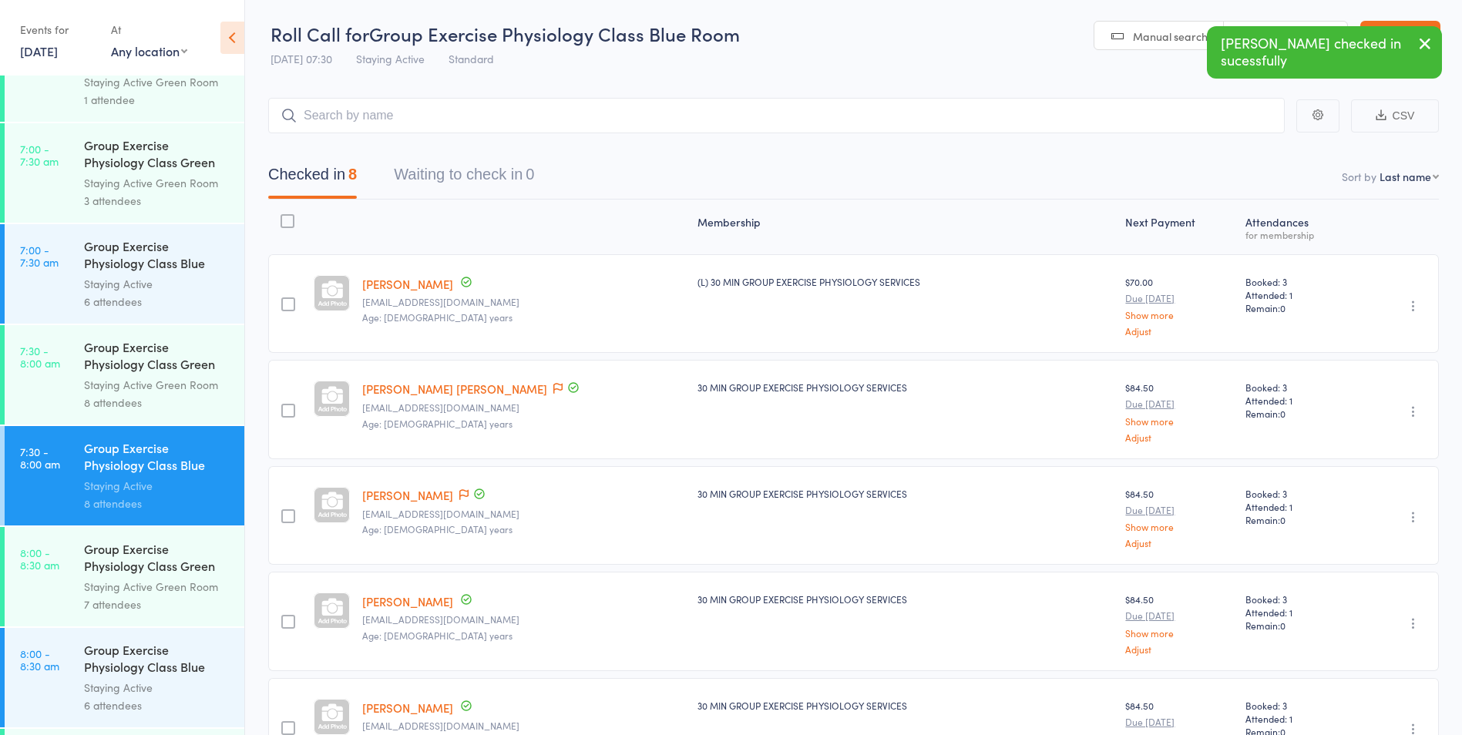
click at [120, 658] on div "Group Exercise Physiology Class Blue Room" at bounding box center [157, 660] width 147 height 38
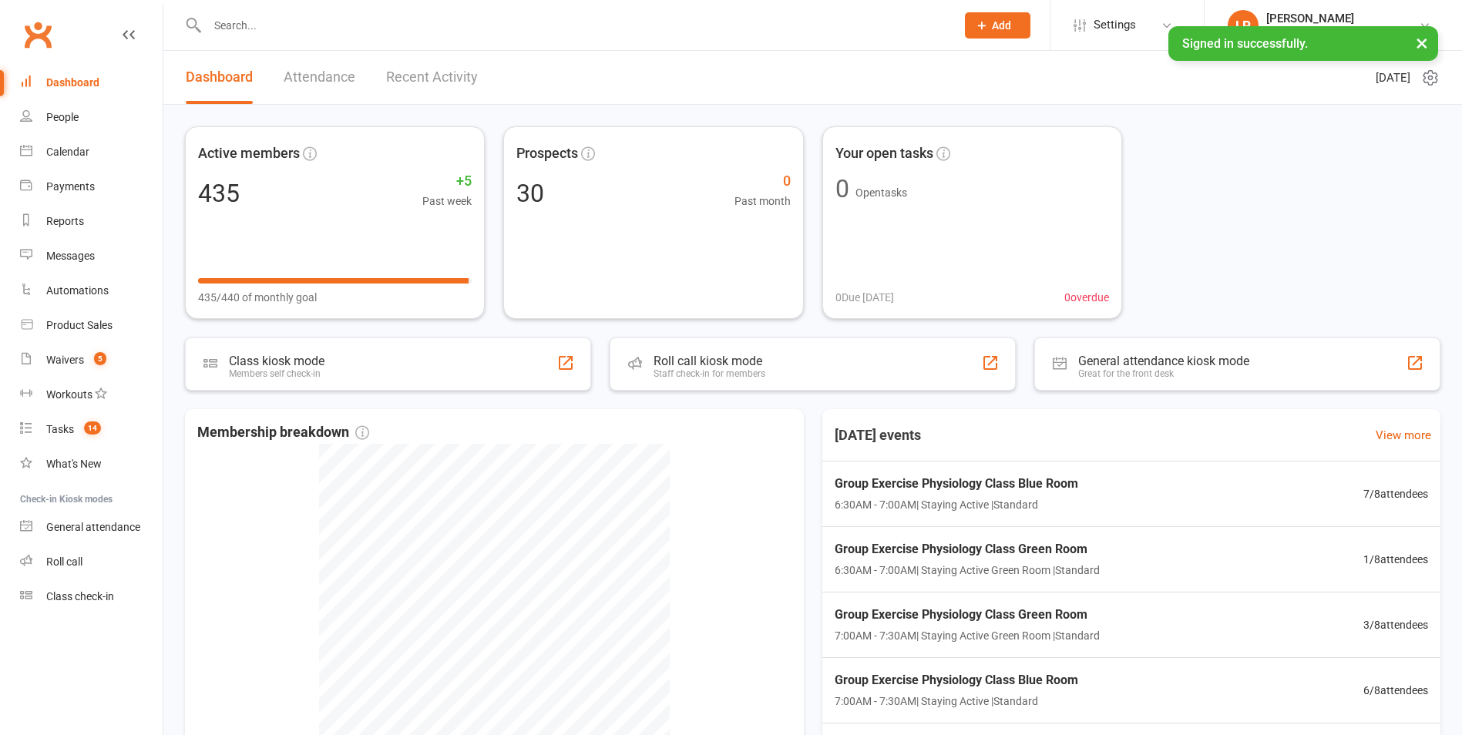
click at [412, 23] on input "text" at bounding box center [574, 26] width 742 height 22
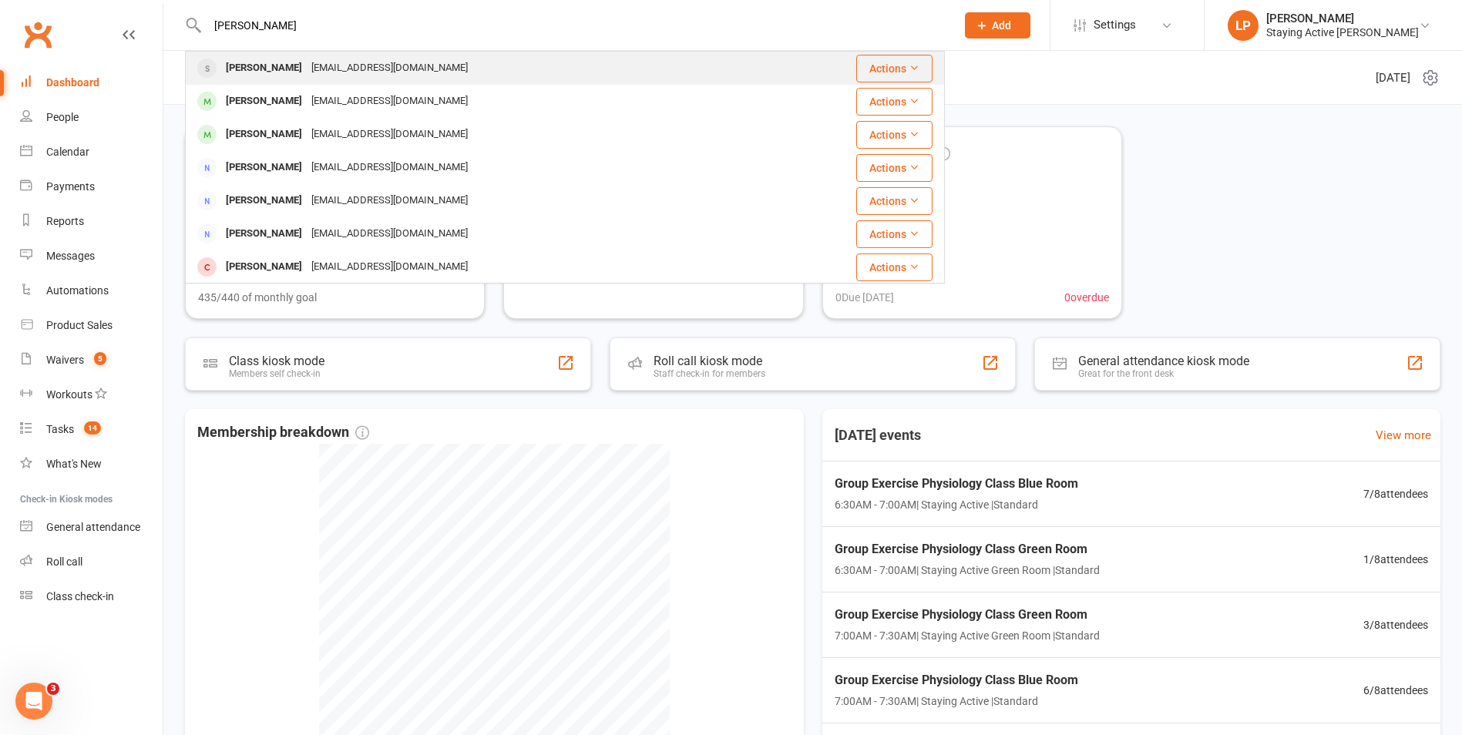
type input "sankar"
click at [294, 66] on div "Sankar Chandrasekaran" at bounding box center [264, 68] width 86 height 22
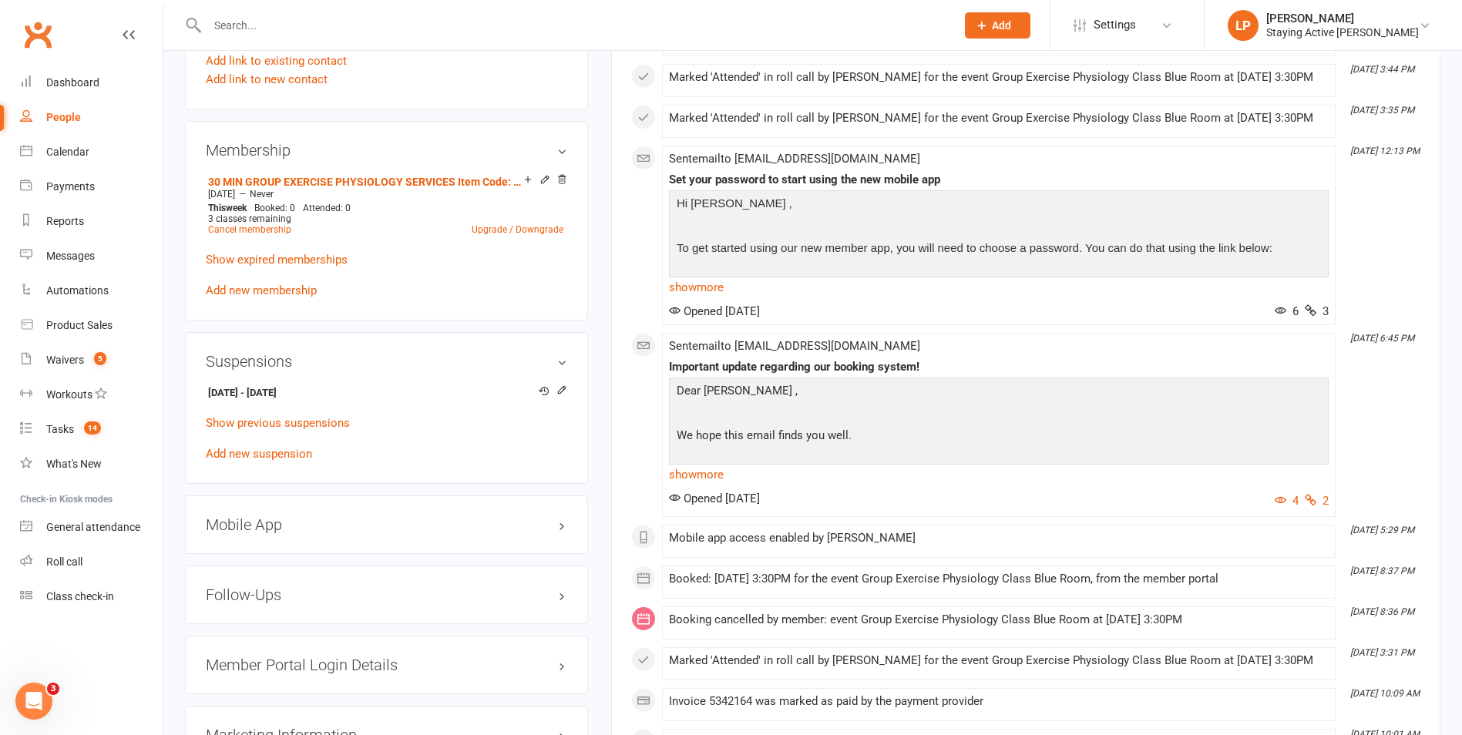
scroll to position [617, 0]
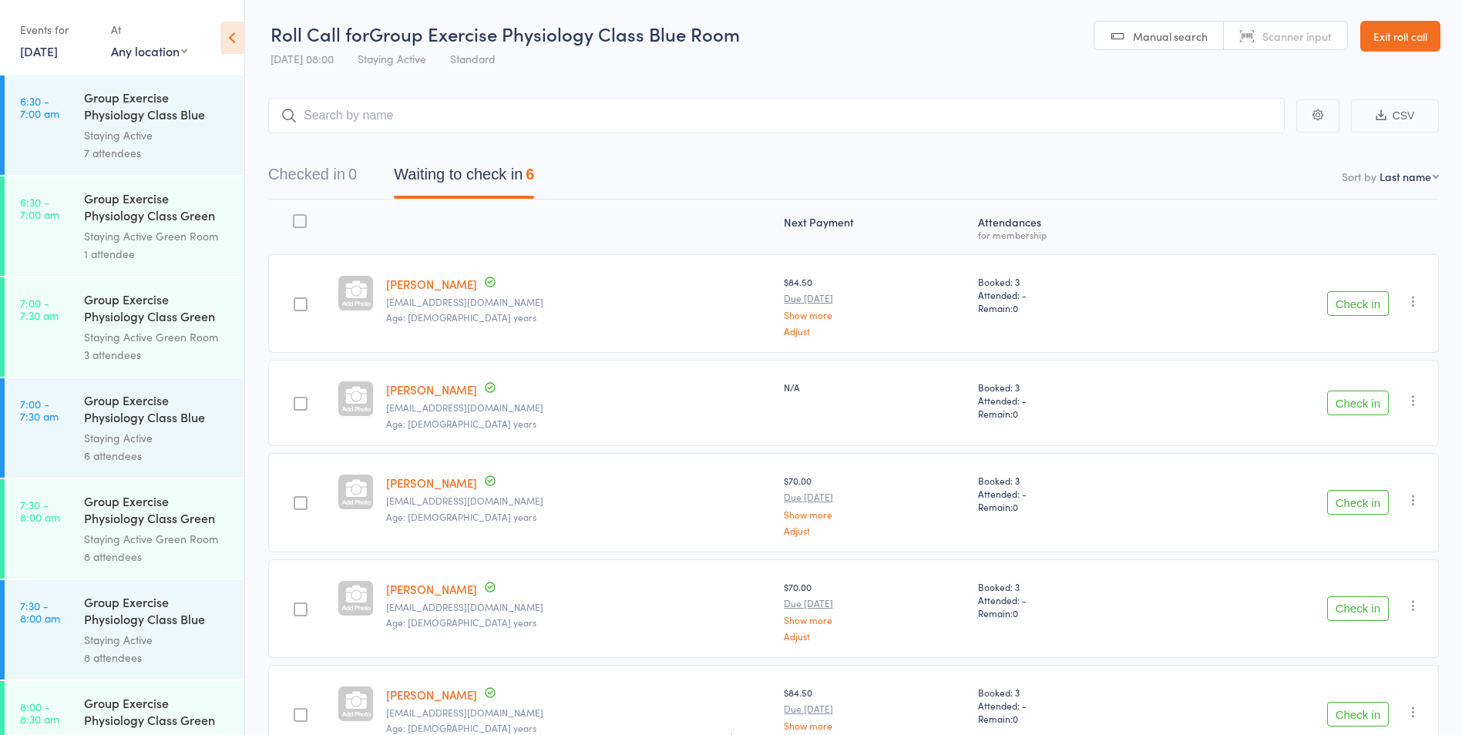
click at [1398, 42] on link "Exit roll call" at bounding box center [1401, 36] width 80 height 31
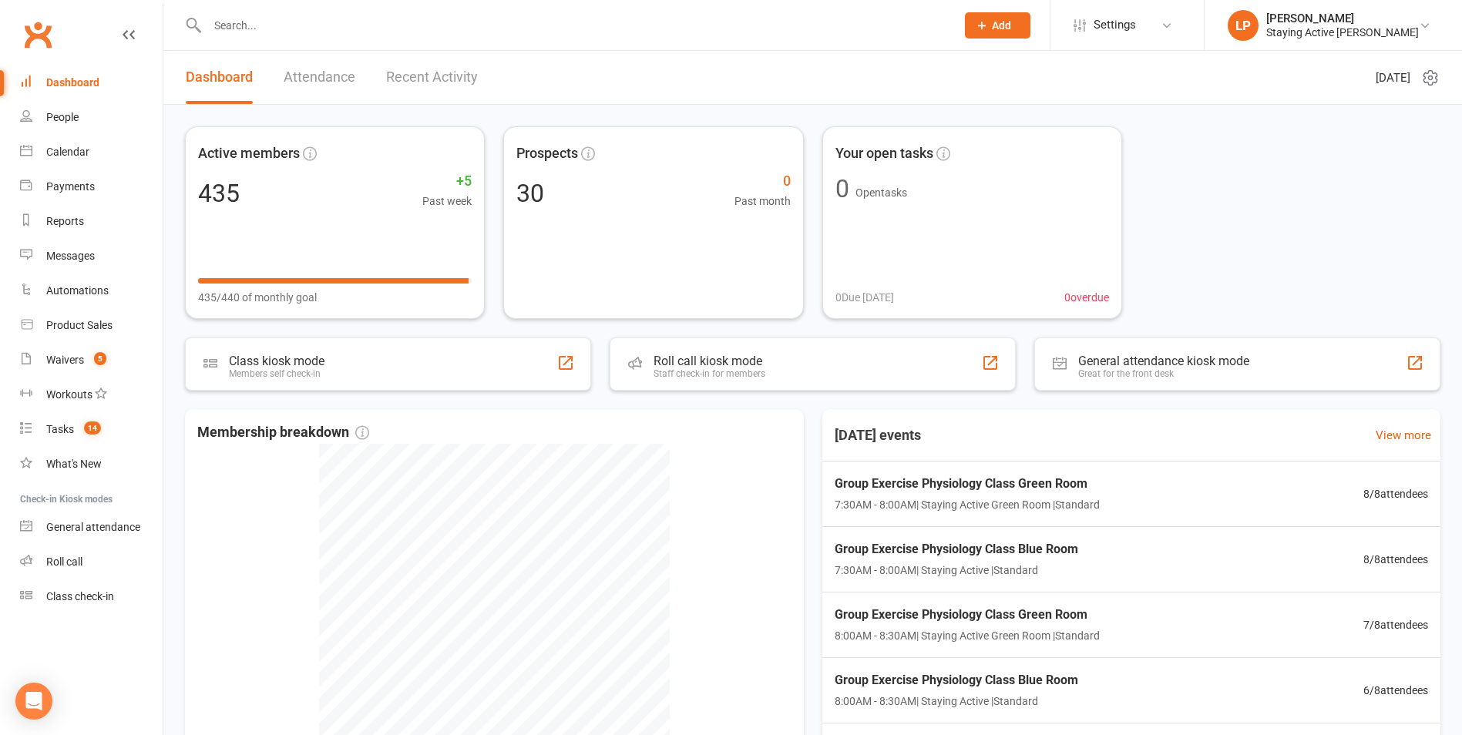
click at [259, 34] on input "text" at bounding box center [574, 26] width 742 height 22
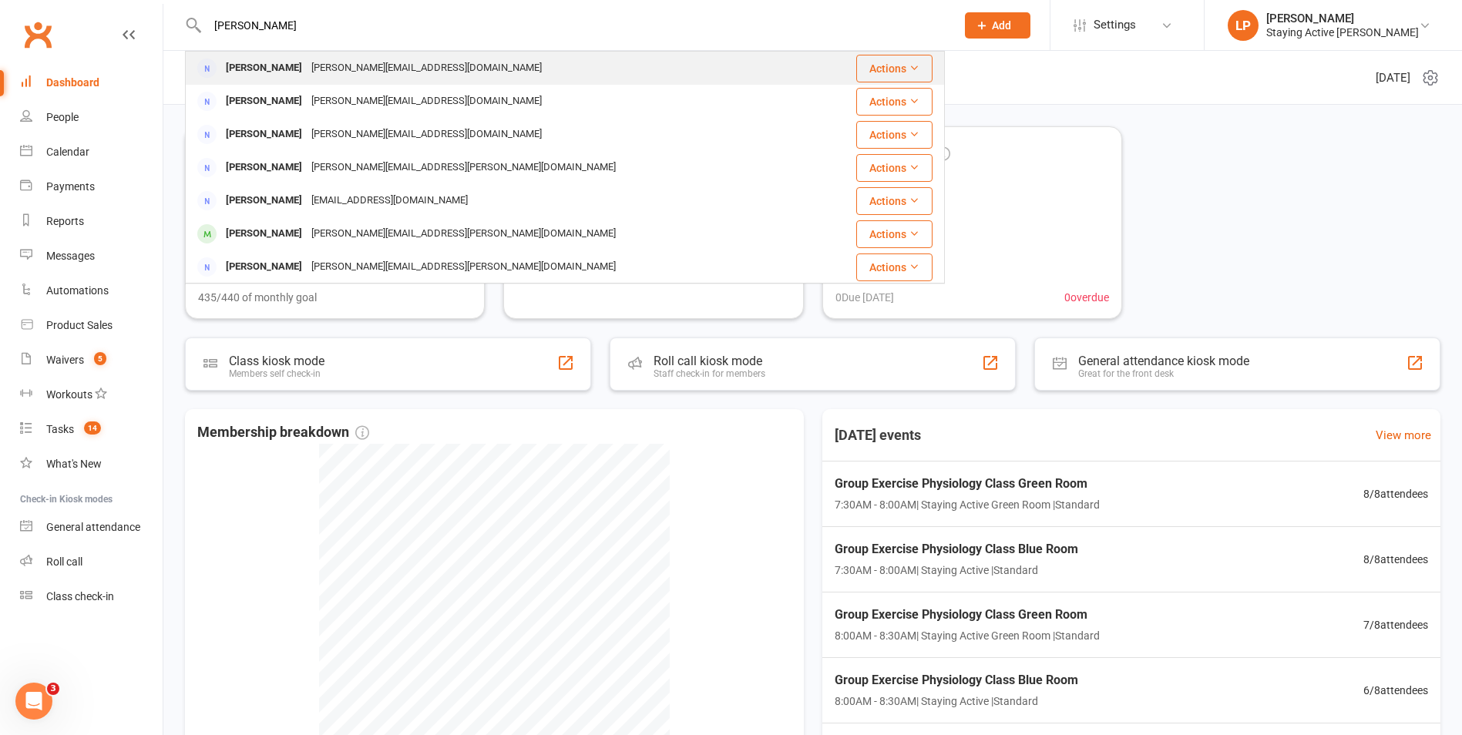
type input "margaret s"
click at [308, 75] on div "margaret-sparke@hotmail.com" at bounding box center [427, 68] width 240 height 22
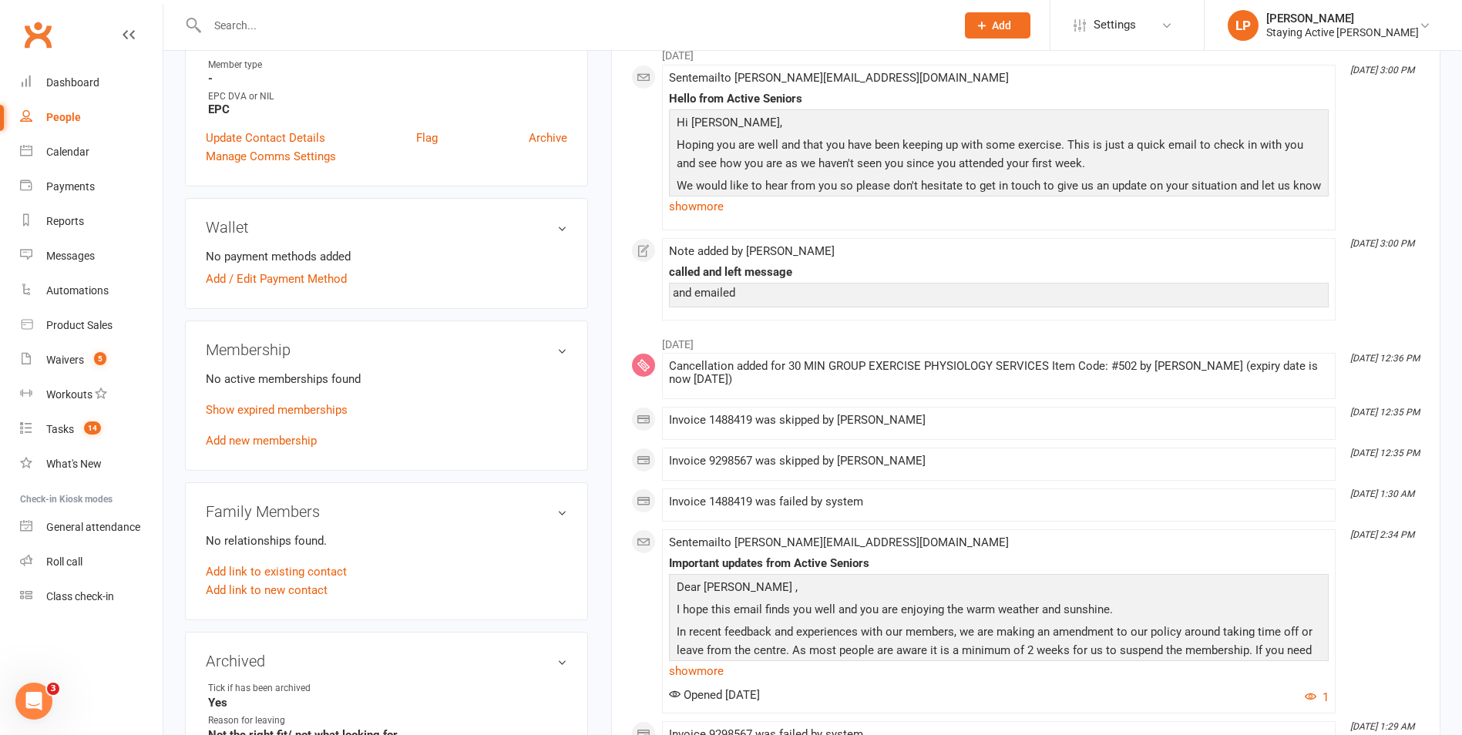
scroll to position [231, 0]
